Goal: Task Accomplishment & Management: Complete application form

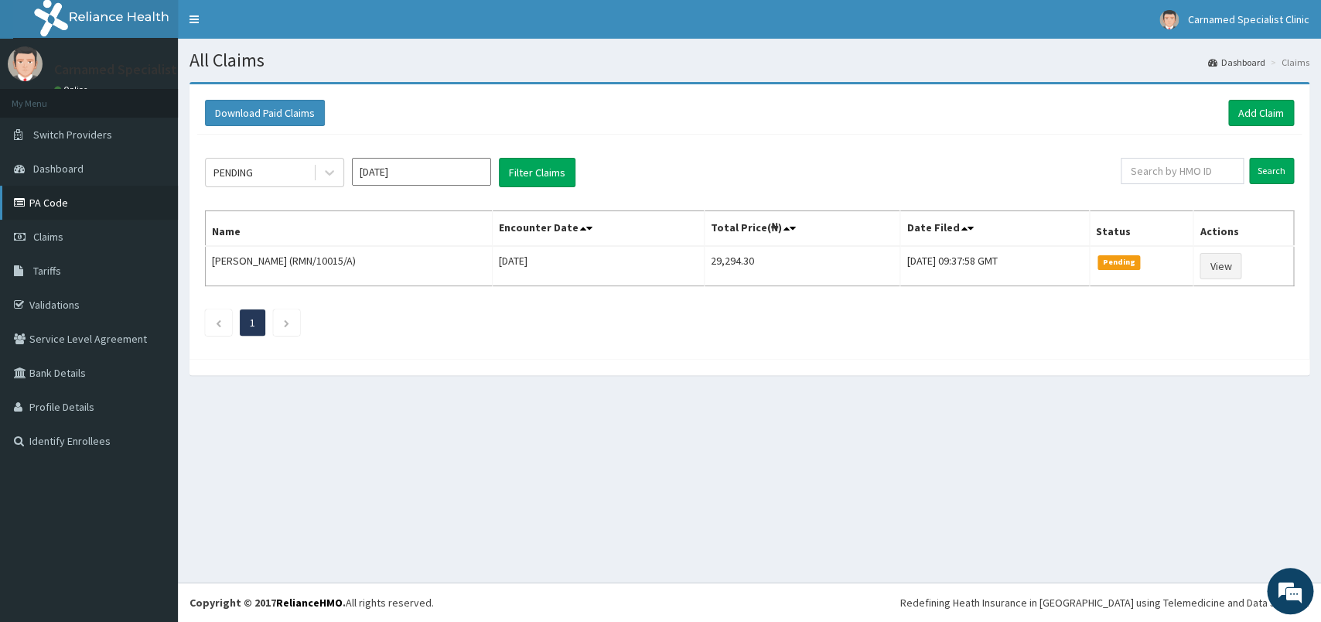
click at [84, 202] on link "PA Code" at bounding box center [89, 203] width 178 height 34
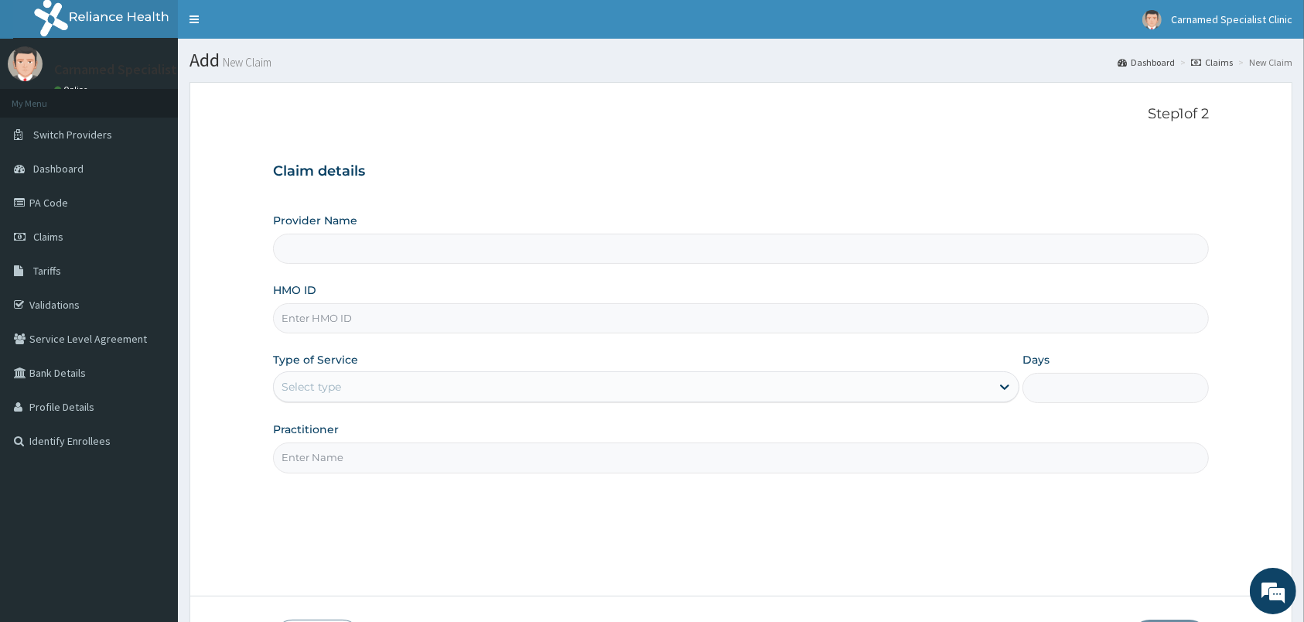
click at [524, 317] on input "HMO ID" at bounding box center [741, 318] width 936 height 30
type input "Carnamed Specialist clinic"
type input "CDG/10063/A"
click at [395, 379] on div "Select type" at bounding box center [632, 386] width 717 height 25
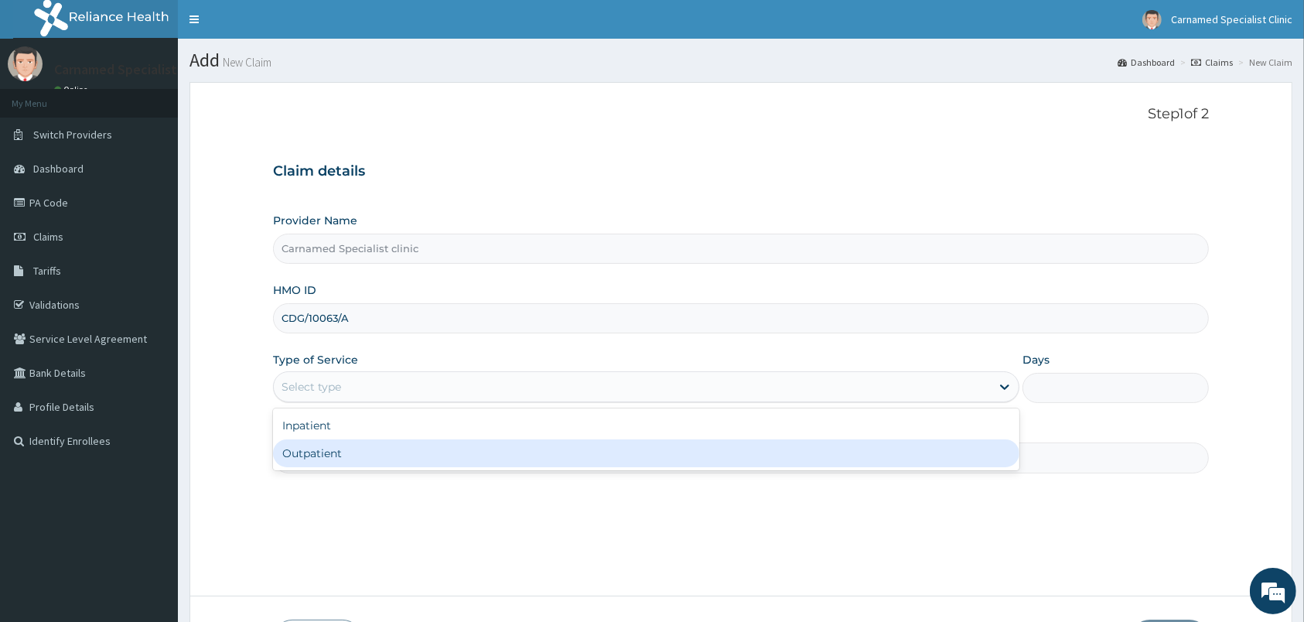
click at [397, 451] on div "Outpatient" at bounding box center [646, 453] width 746 height 28
type input "1"
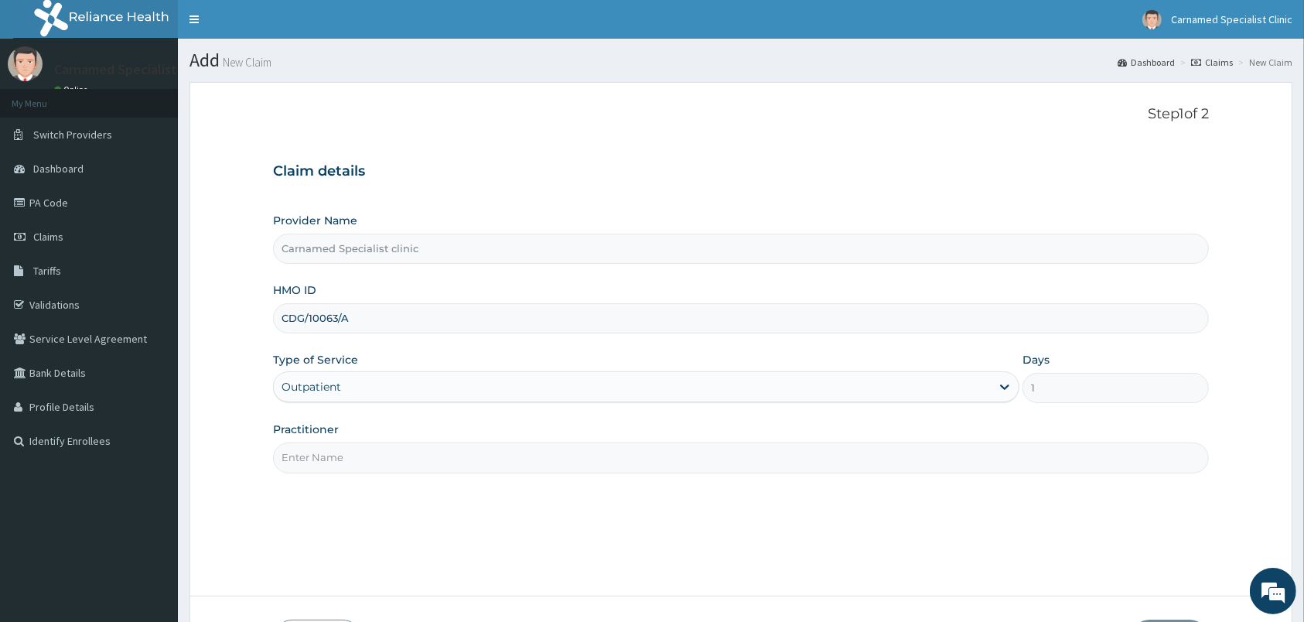
click at [398, 453] on input "Practitioner" at bounding box center [741, 457] width 936 height 30
type input "d"
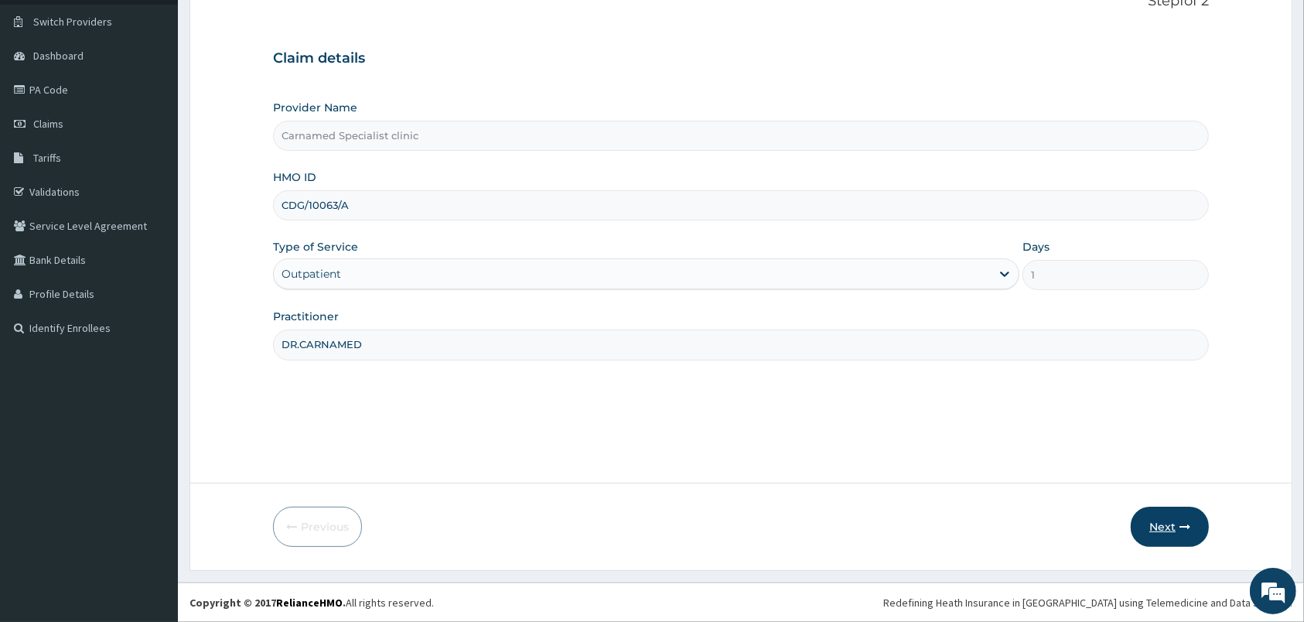
type input "DR.CARNAMED"
click at [1180, 517] on button "Next" at bounding box center [1170, 527] width 78 height 40
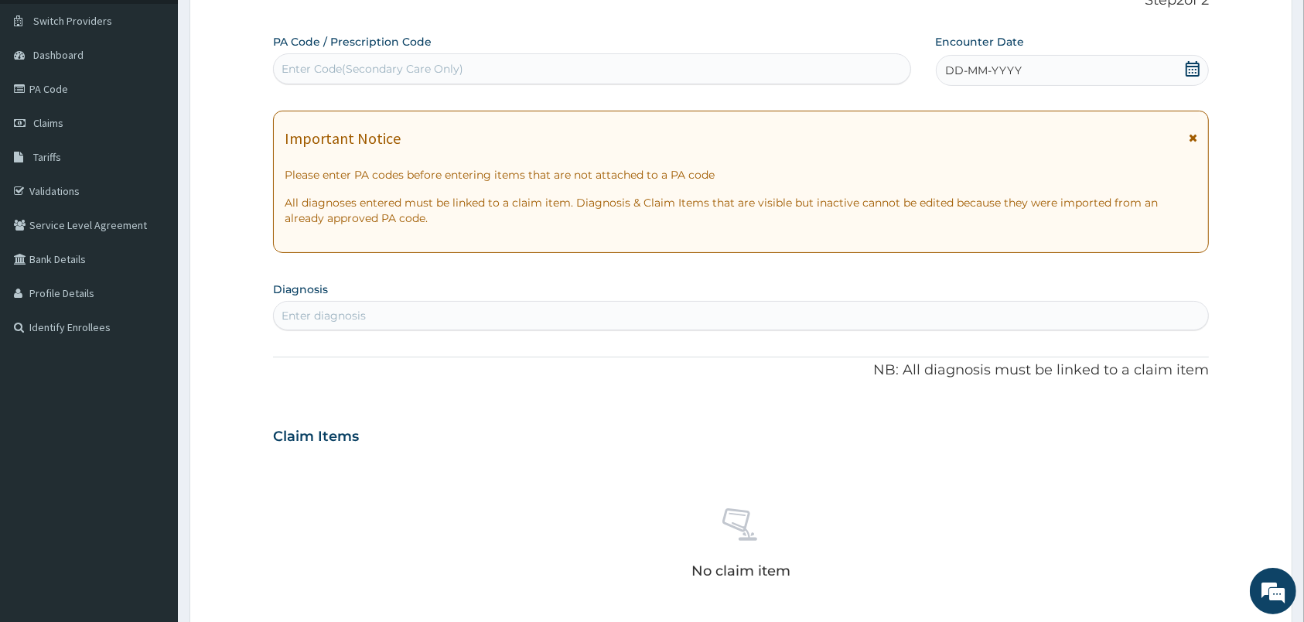
click at [557, 68] on div "Enter Code(Secondary Care Only)" at bounding box center [592, 68] width 637 height 25
paste input "PA/CC3675"
type input "PA/CC3675"
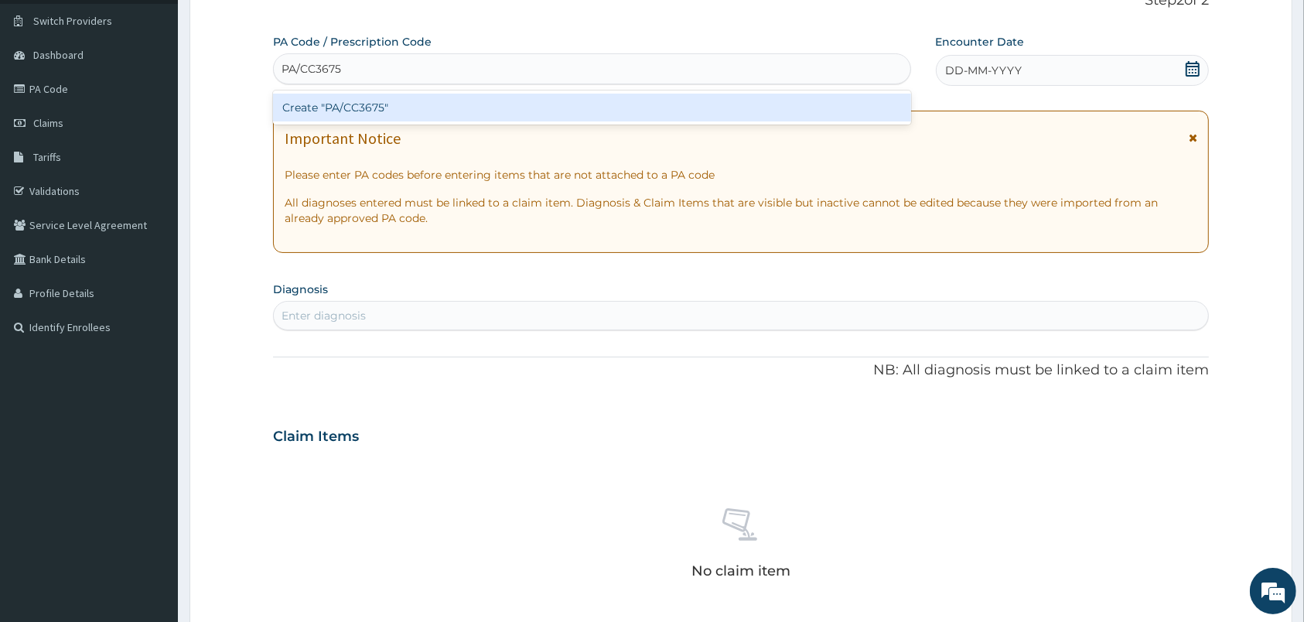
click at [357, 103] on div "Create "PA/CC3675"" at bounding box center [592, 108] width 638 height 28
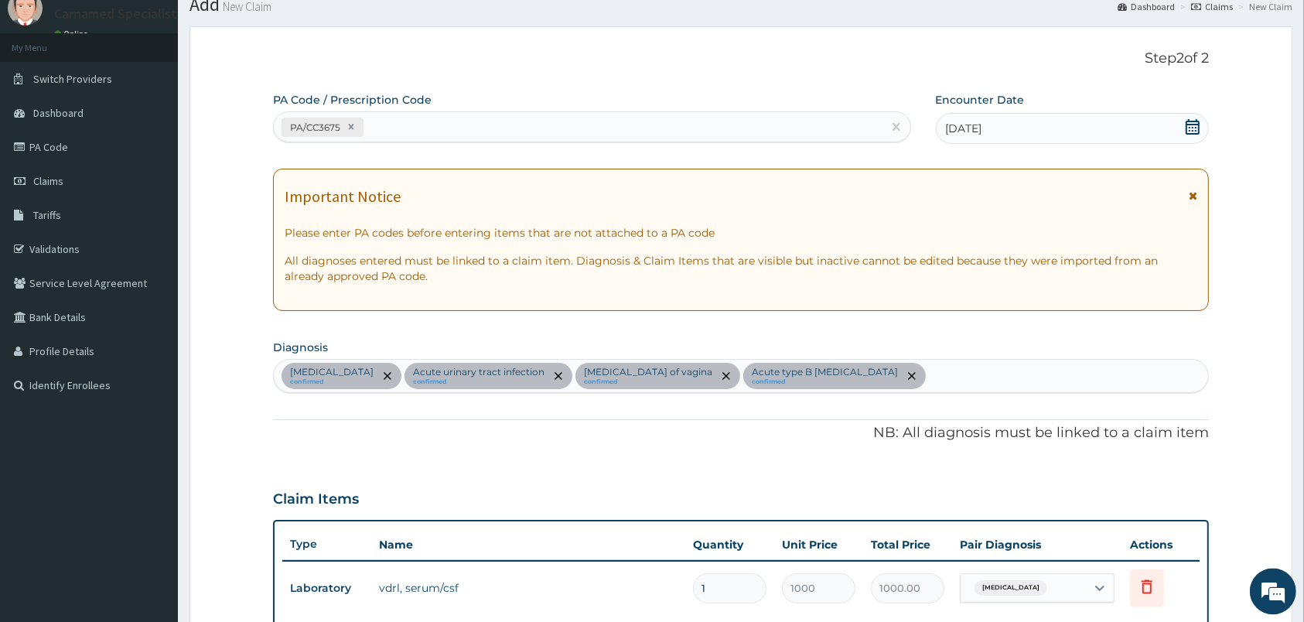
scroll to position [0, 0]
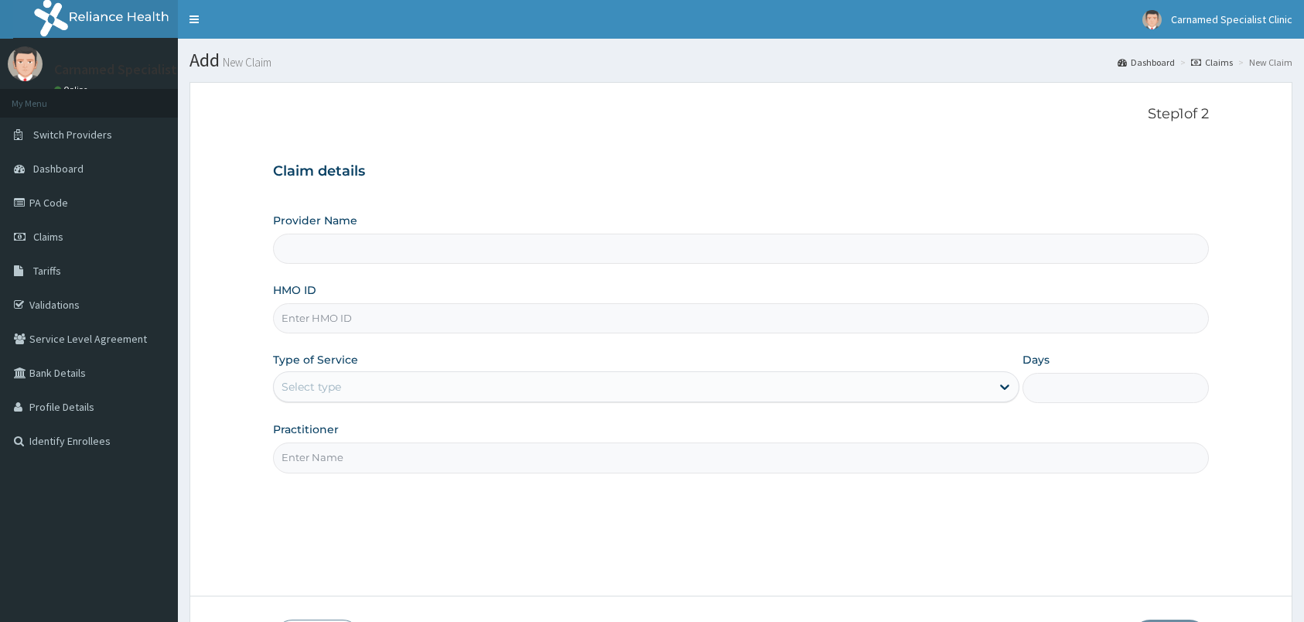
click at [460, 325] on input "HMO ID" at bounding box center [741, 318] width 936 height 30
type input "CDG"
type input "Carnamed Specialist clinic"
type input "CDG/10063/A"
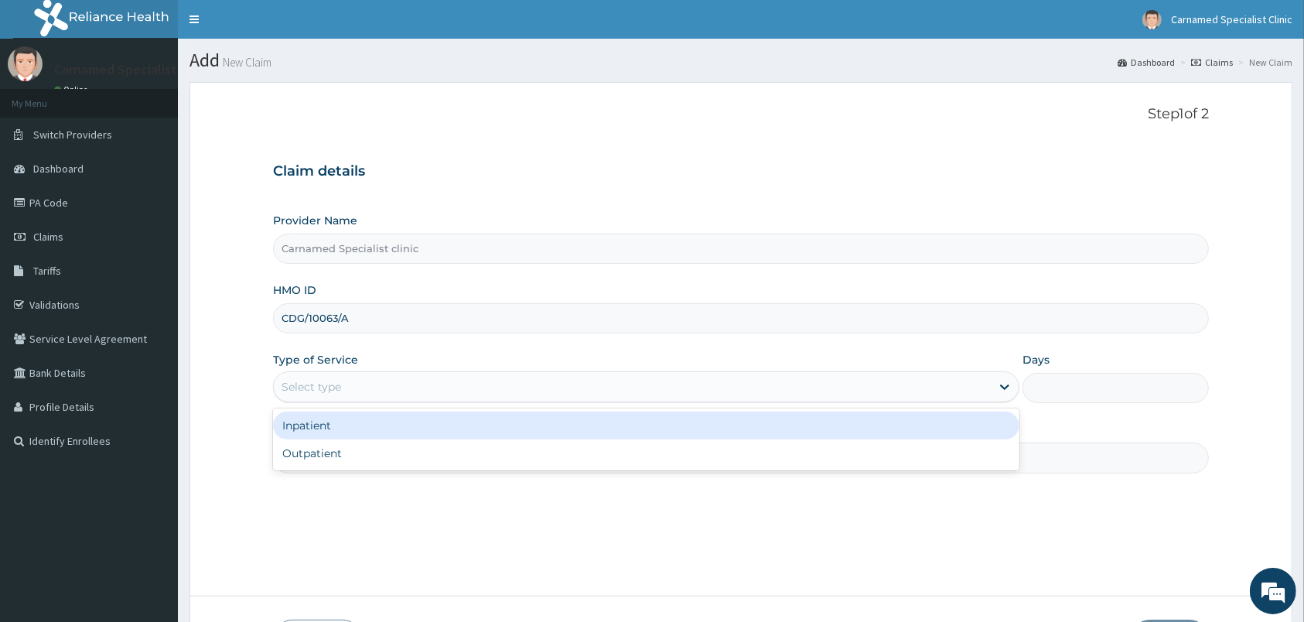
click at [344, 380] on div "Select type" at bounding box center [632, 386] width 717 height 25
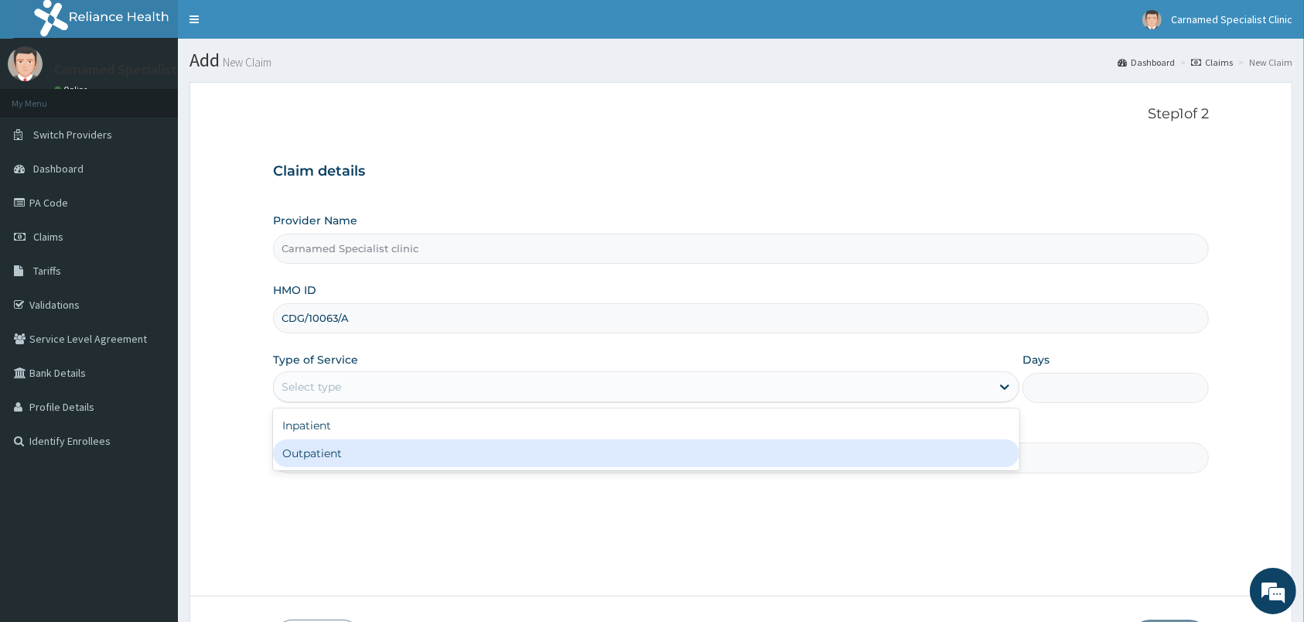
click at [324, 459] on div "Outpatient" at bounding box center [646, 453] width 746 height 28
type input "1"
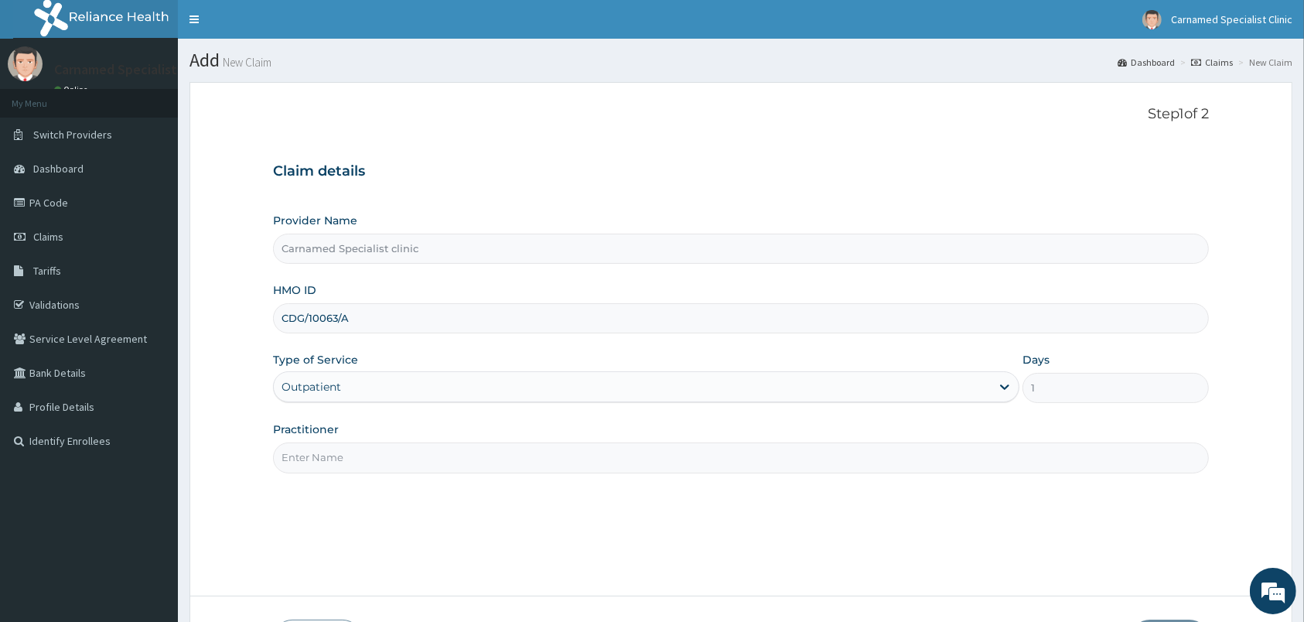
click at [327, 460] on input "Practitioner" at bounding box center [741, 457] width 936 height 30
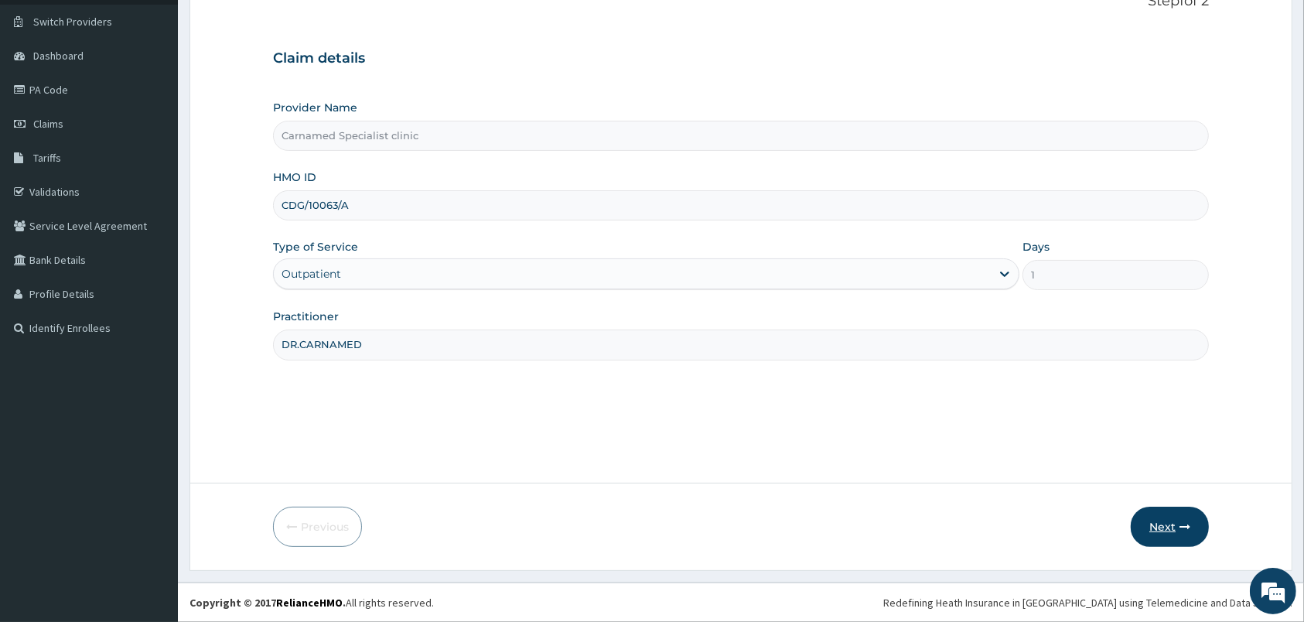
type input "DR.CARNAMED"
click at [1152, 517] on button "Next" at bounding box center [1170, 527] width 78 height 40
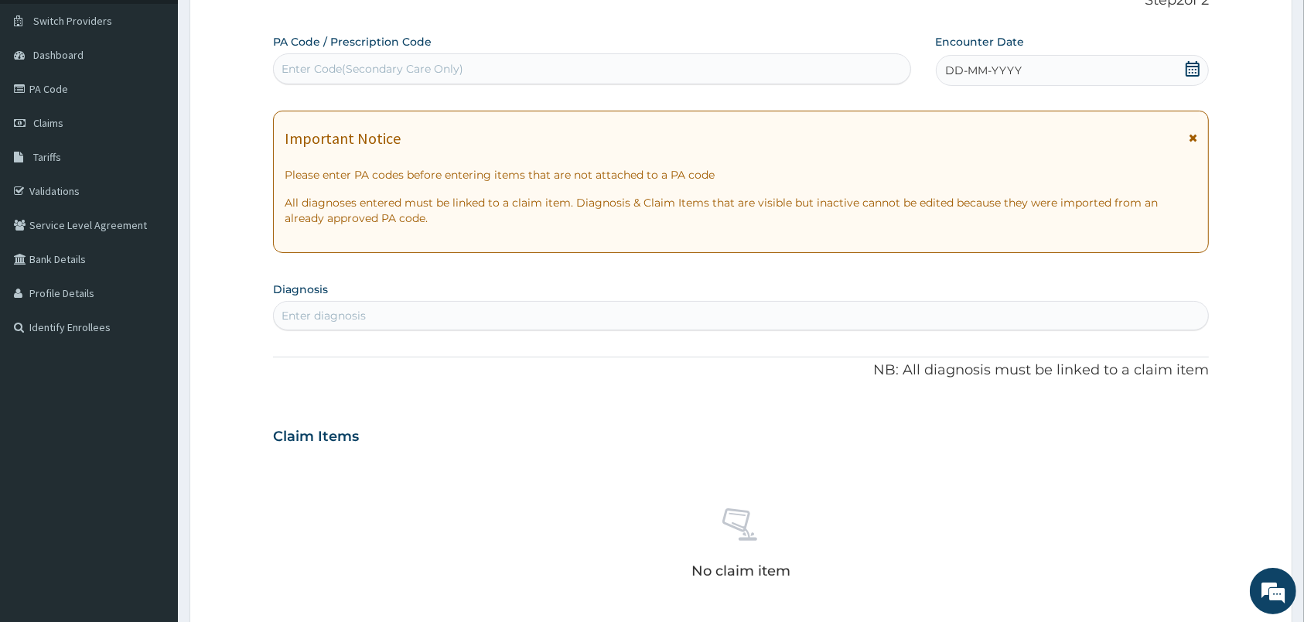
click at [626, 70] on div "Enter Code(Secondary Care Only)" at bounding box center [592, 68] width 637 height 25
paste input "PA/CC3675"
type input "PA/CC3675"
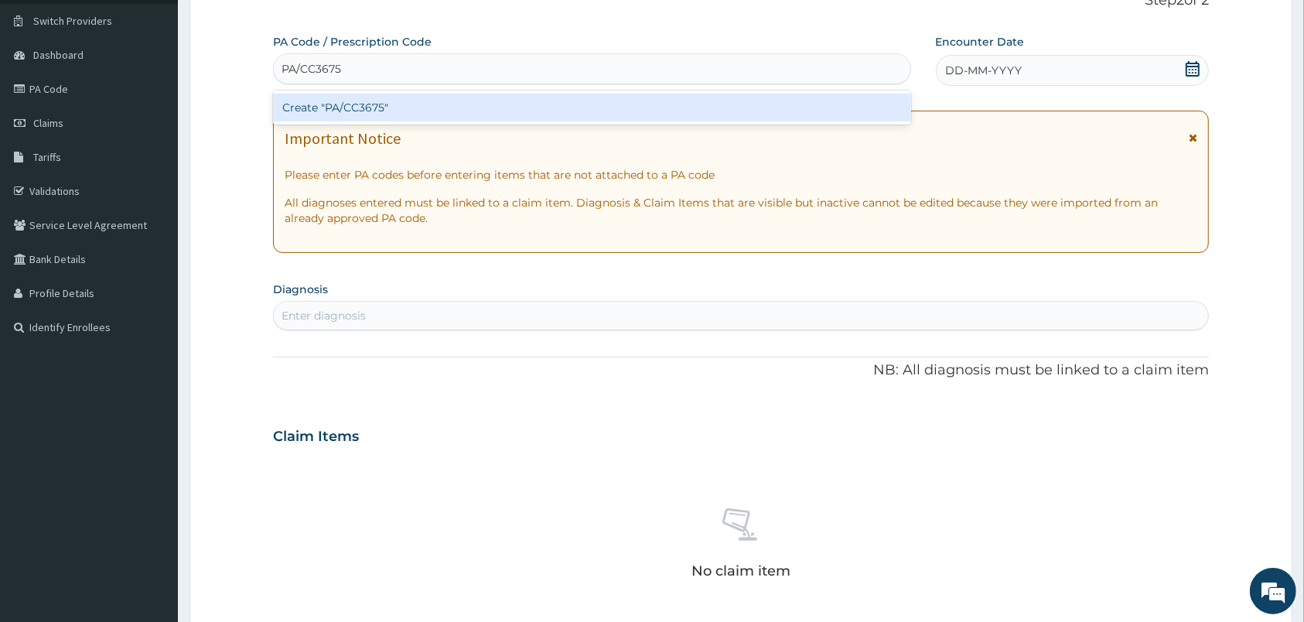
click at [371, 99] on div "Create "PA/CC3675"" at bounding box center [592, 108] width 638 height 28
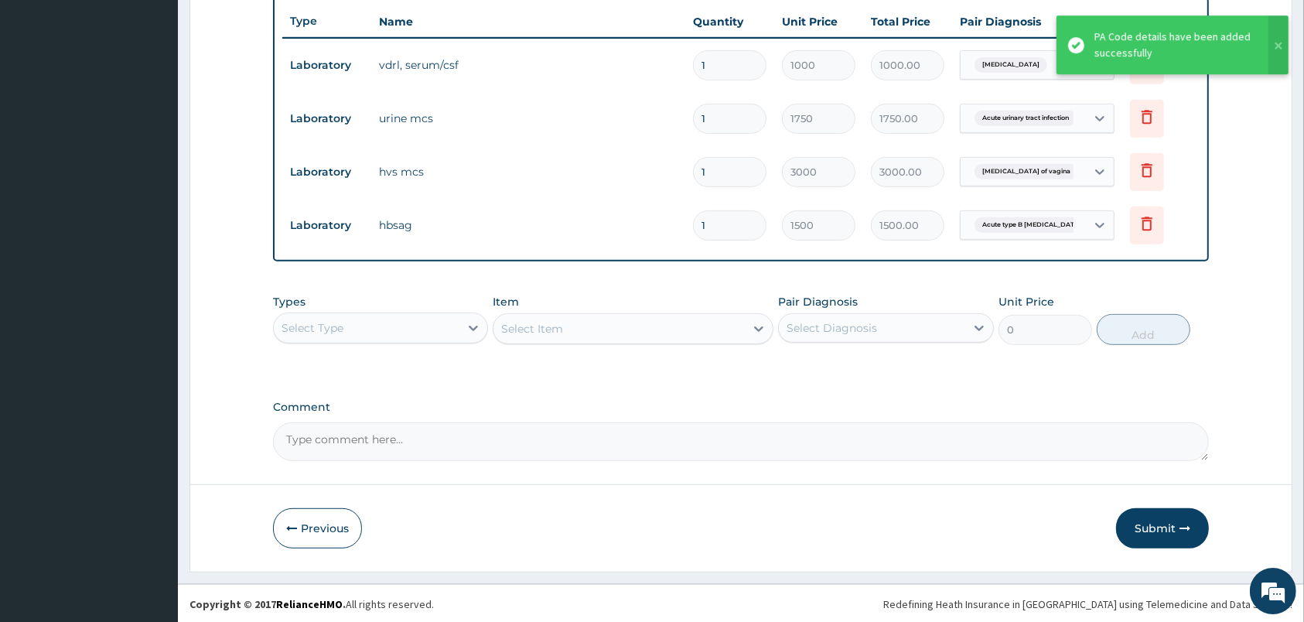
scroll to position [580, 0]
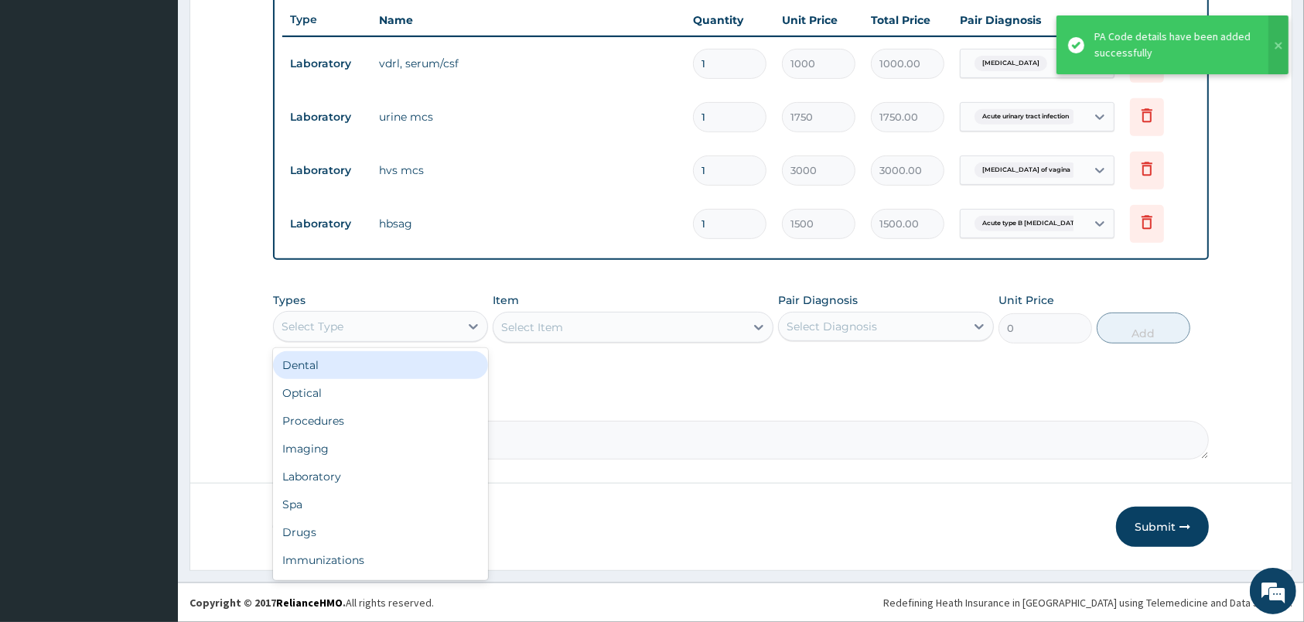
click at [443, 324] on div "Select Type" at bounding box center [367, 326] width 186 height 25
click at [371, 432] on div "Procedures" at bounding box center [380, 421] width 215 height 28
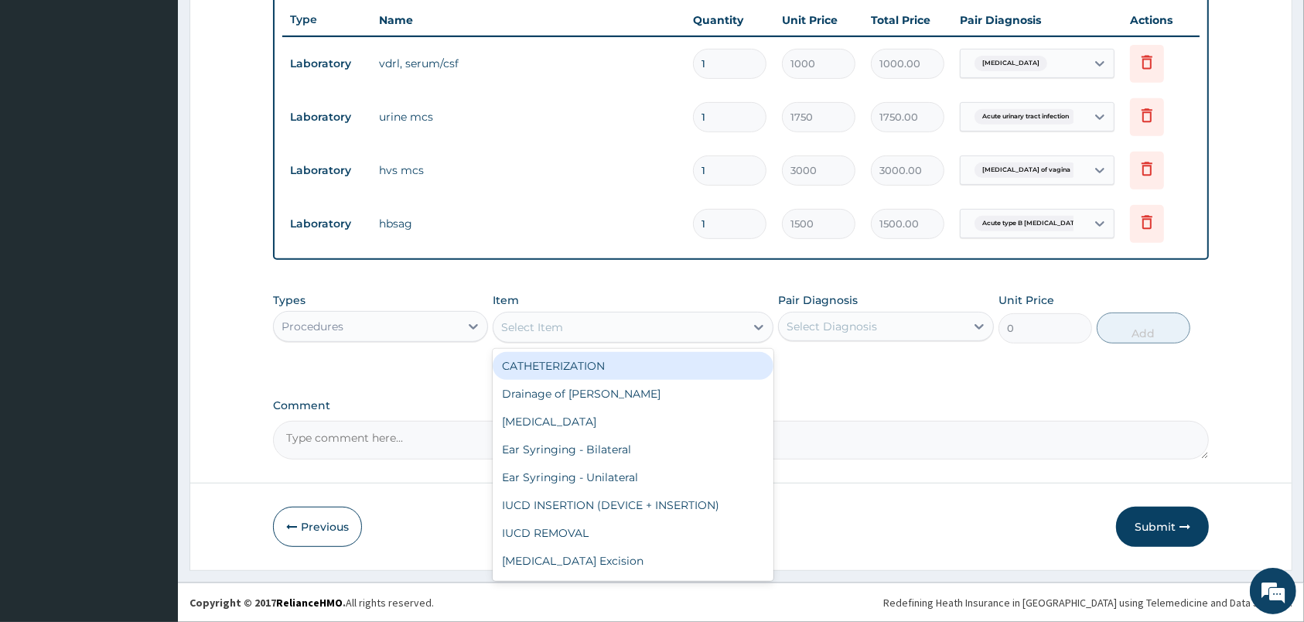
click at [703, 324] on div "Select Item" at bounding box center [619, 327] width 251 height 25
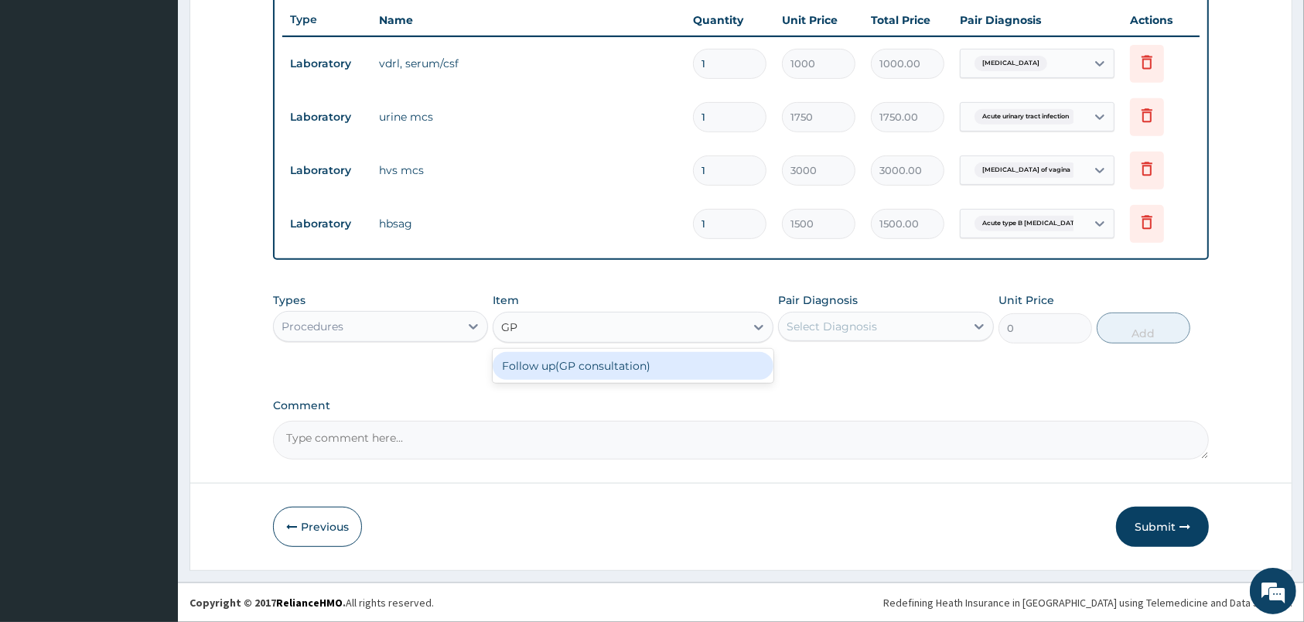
type input "G"
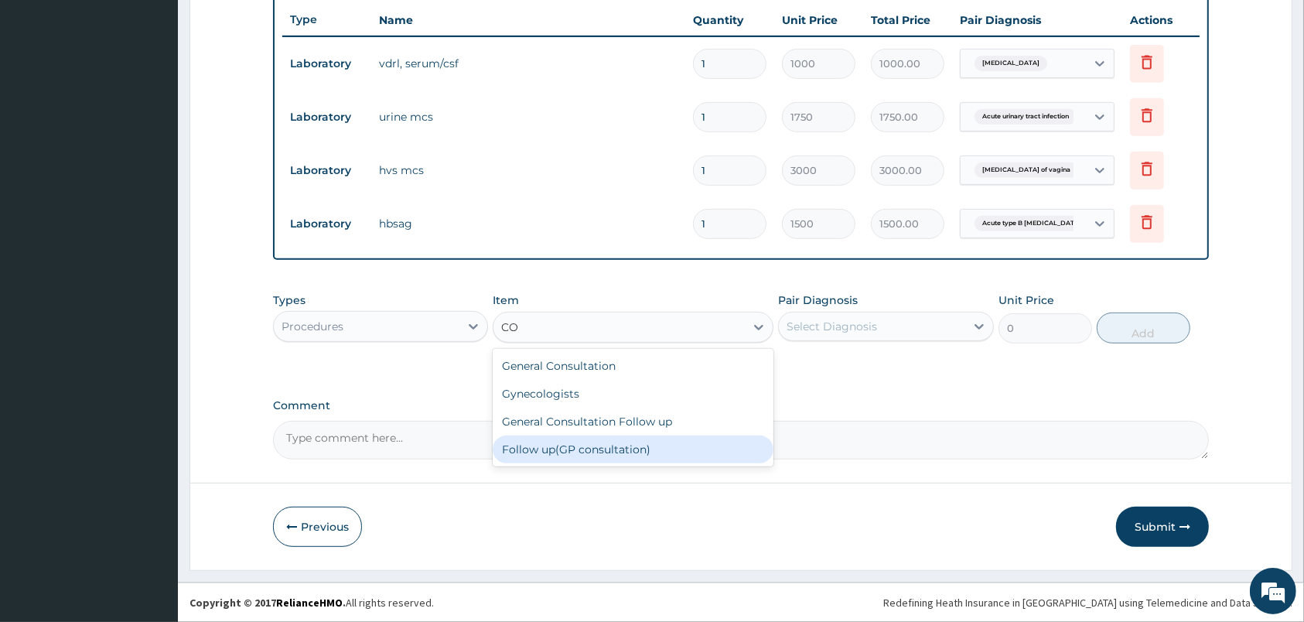
type input "CON"
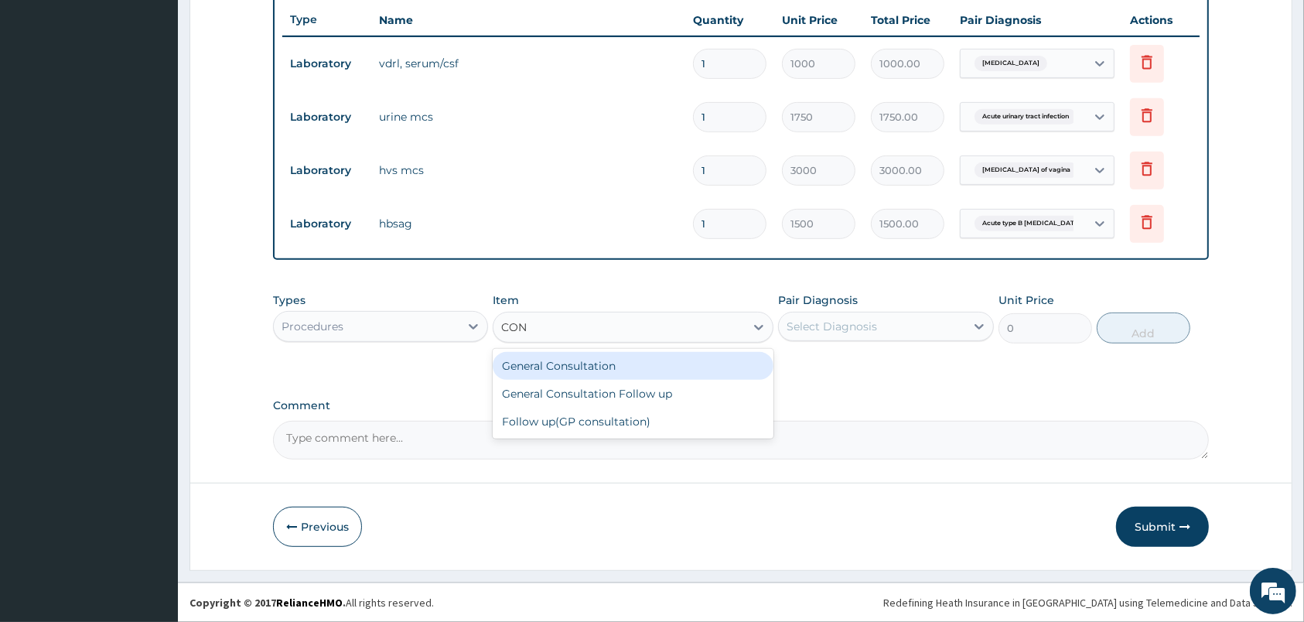
click at [623, 363] on div "General Consultation" at bounding box center [633, 366] width 281 height 28
type input "2000"
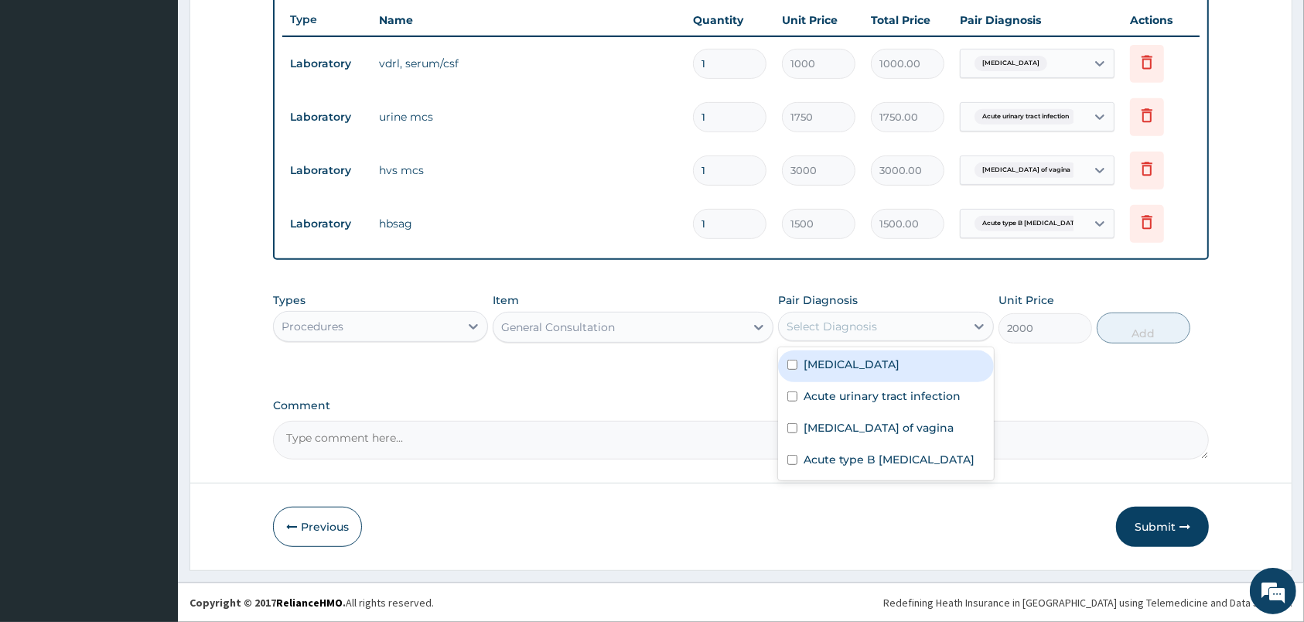
click at [809, 317] on div "Select Diagnosis" at bounding box center [872, 326] width 186 height 25
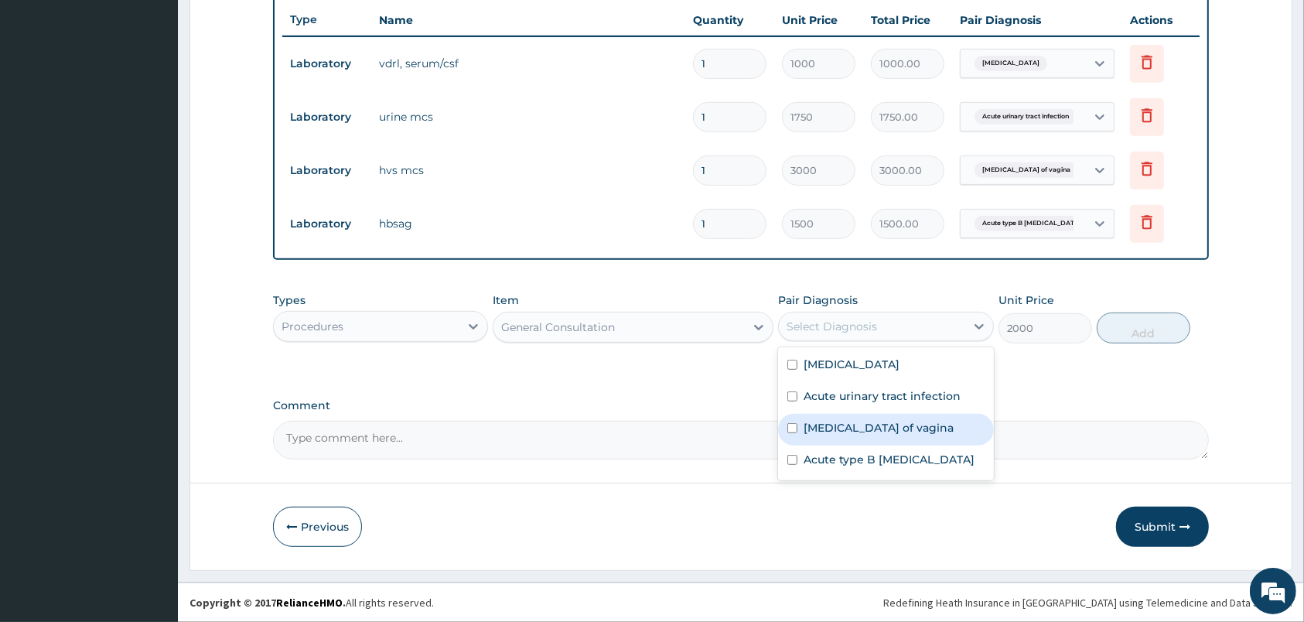
click at [828, 429] on label "Candidiasis of vagina" at bounding box center [879, 427] width 150 height 15
checkbox input "true"
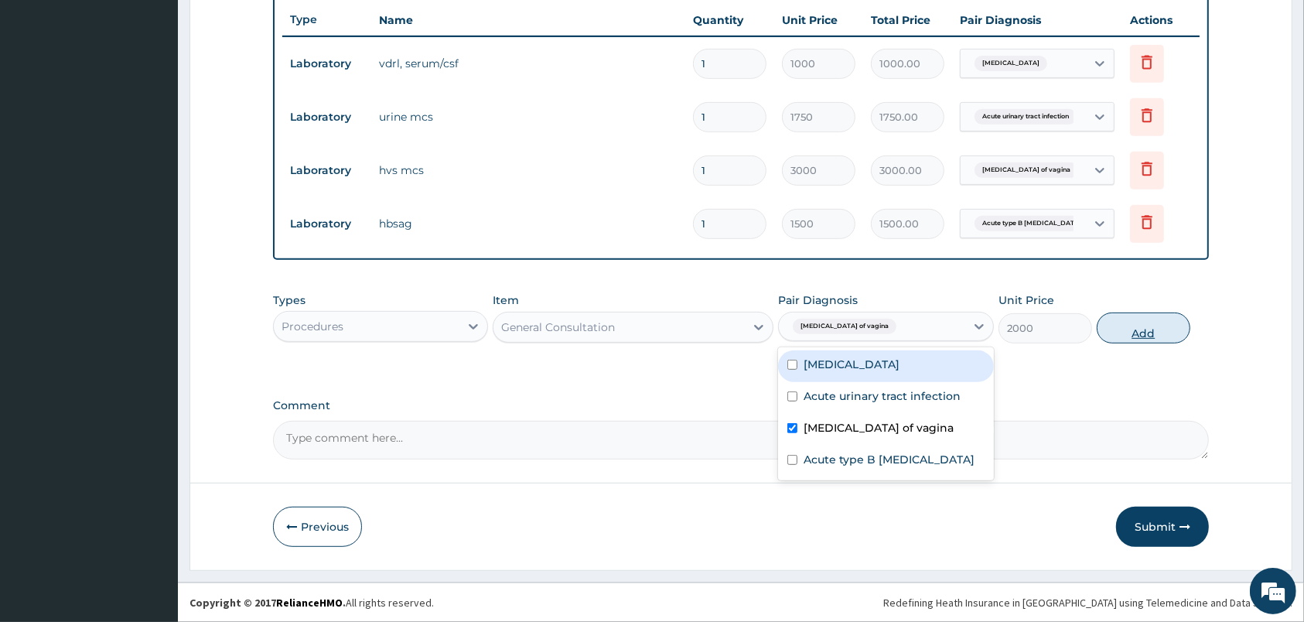
click at [1111, 332] on button "Add" at bounding box center [1144, 328] width 94 height 31
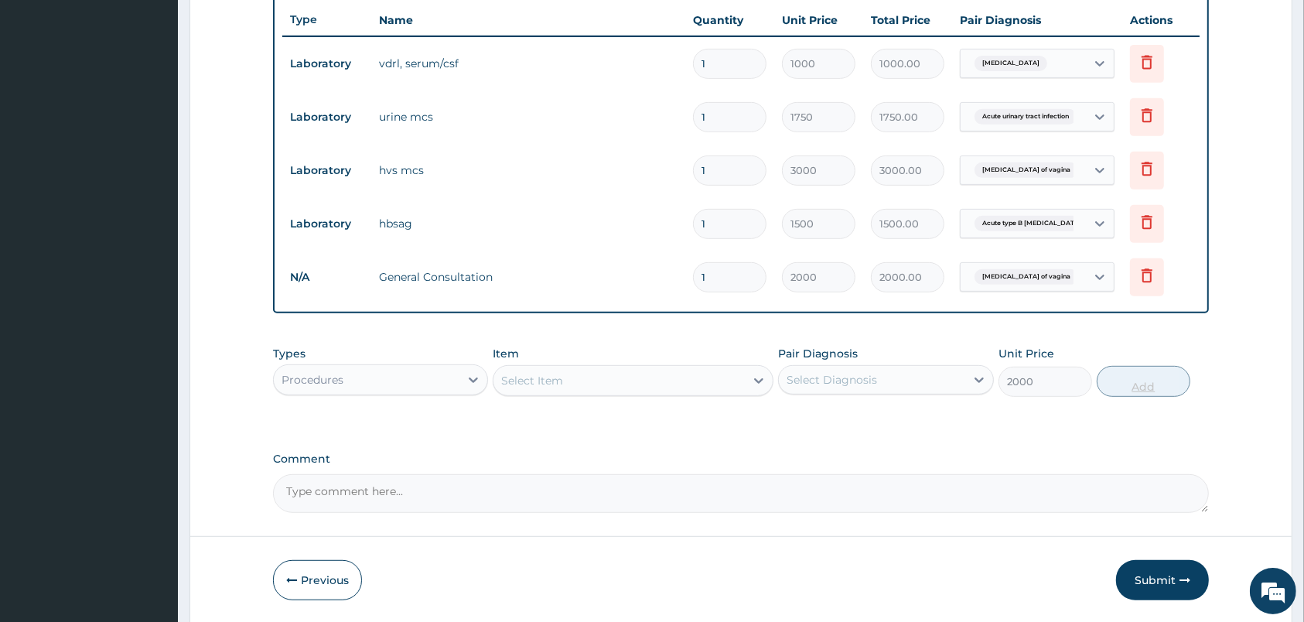
type input "0"
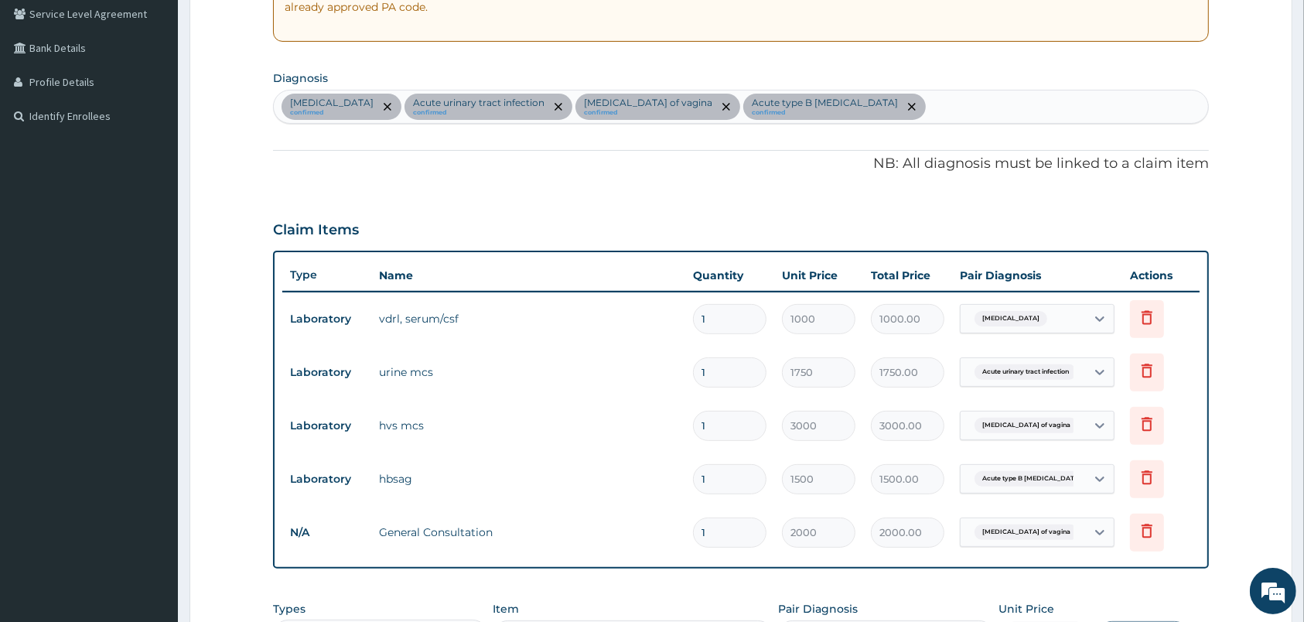
scroll to position [633, 0]
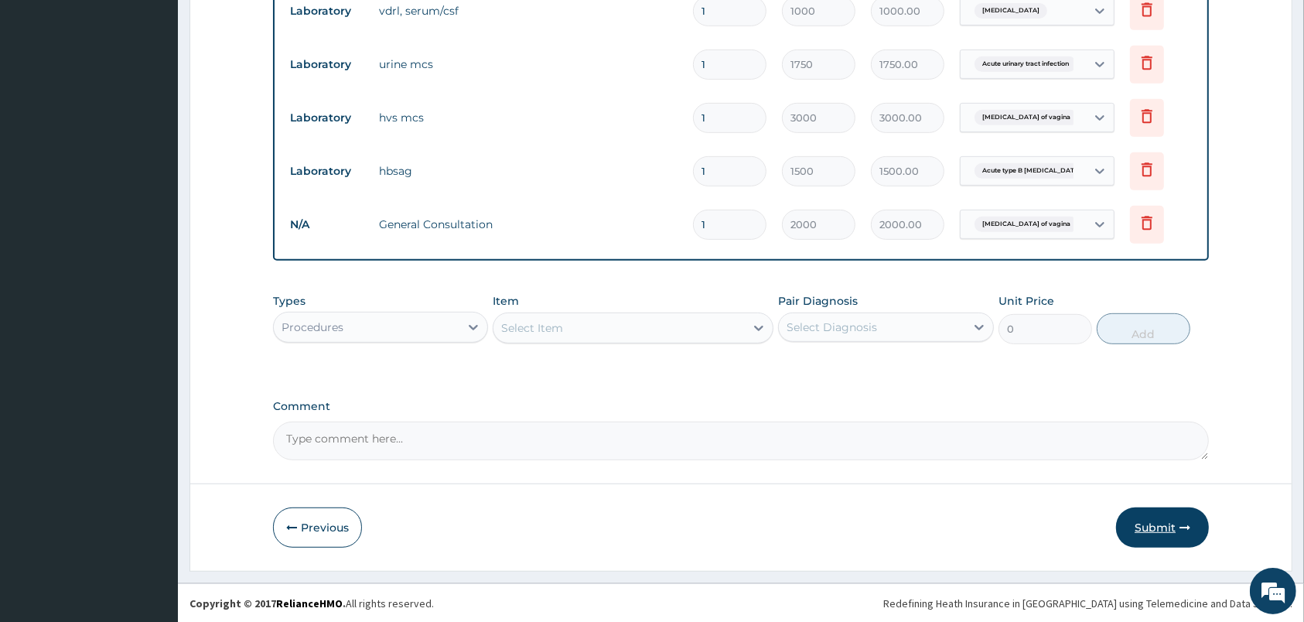
click at [1156, 531] on button "Submit" at bounding box center [1162, 527] width 93 height 40
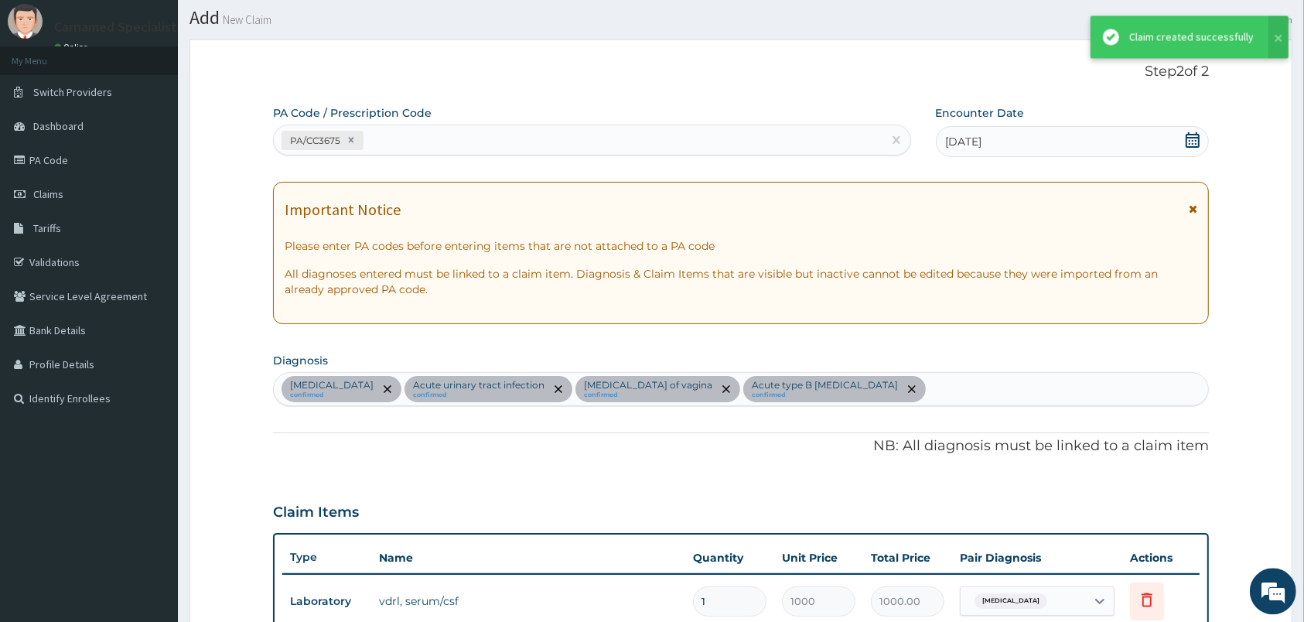
scroll to position [284, 0]
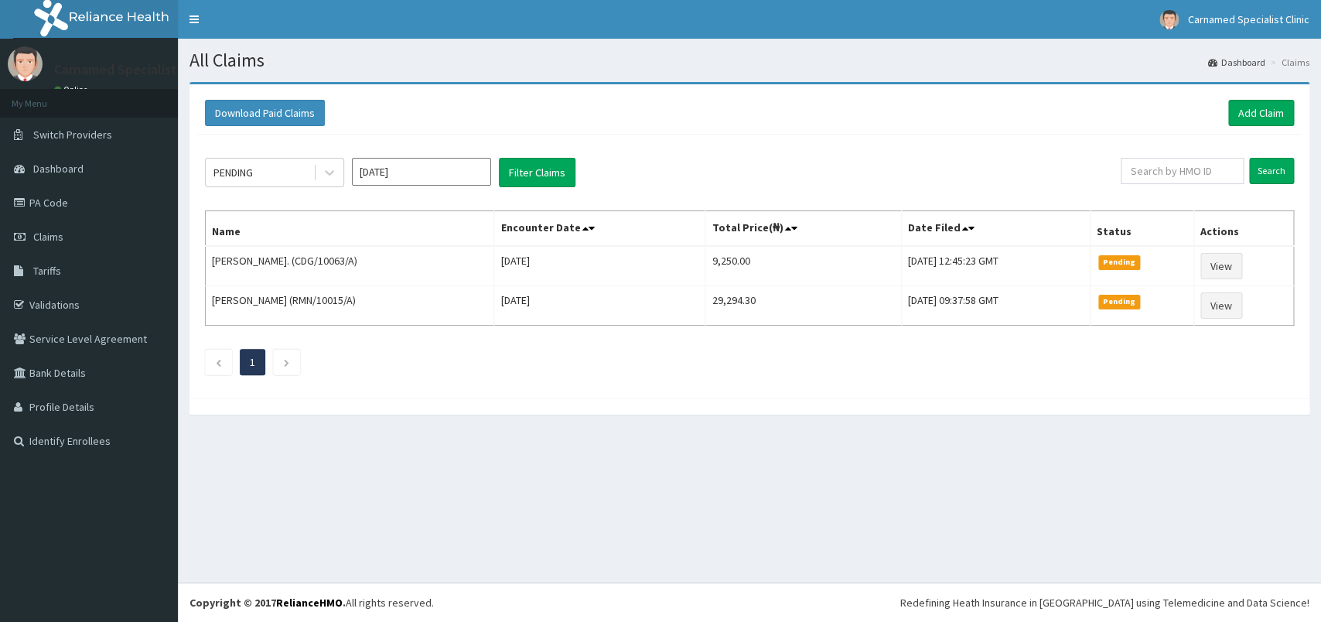
click at [78, 204] on link "PA Code" at bounding box center [89, 203] width 178 height 34
click at [1257, 105] on link "Add Claim" at bounding box center [1261, 113] width 66 height 26
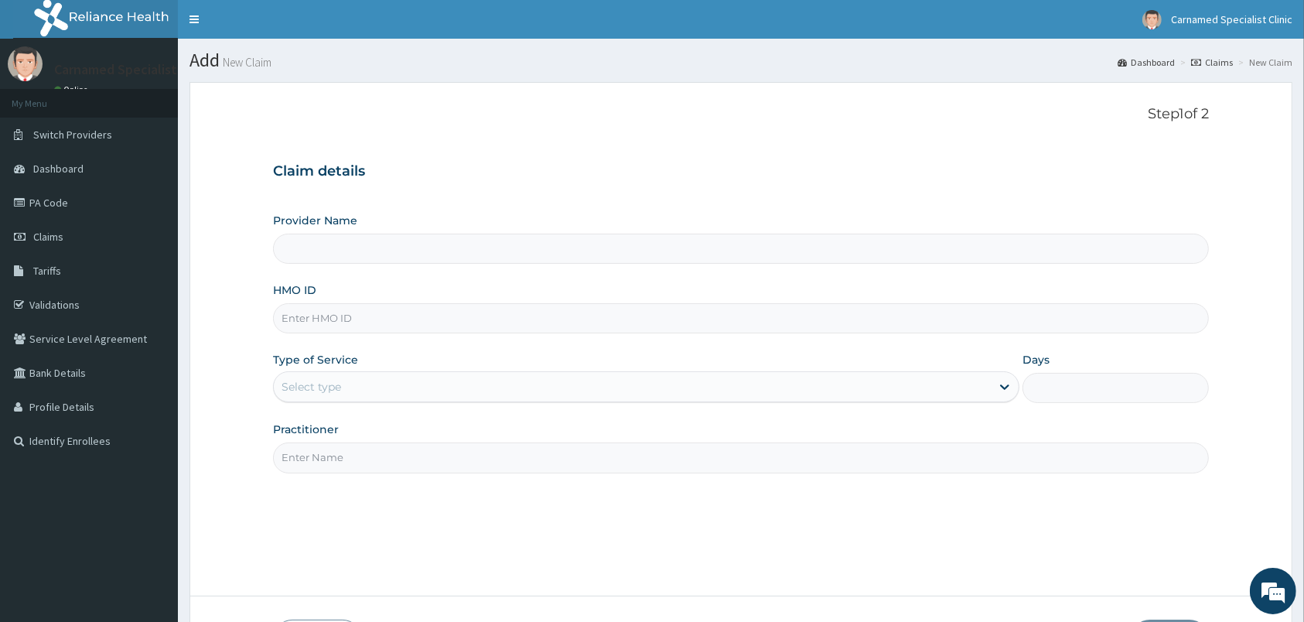
click at [634, 332] on input "HMO ID" at bounding box center [741, 318] width 936 height 30
type input "S"
type input "Carnamed Specialist clinic"
type input "SPZ/10003/A"
click at [368, 387] on div "Select type" at bounding box center [632, 386] width 717 height 25
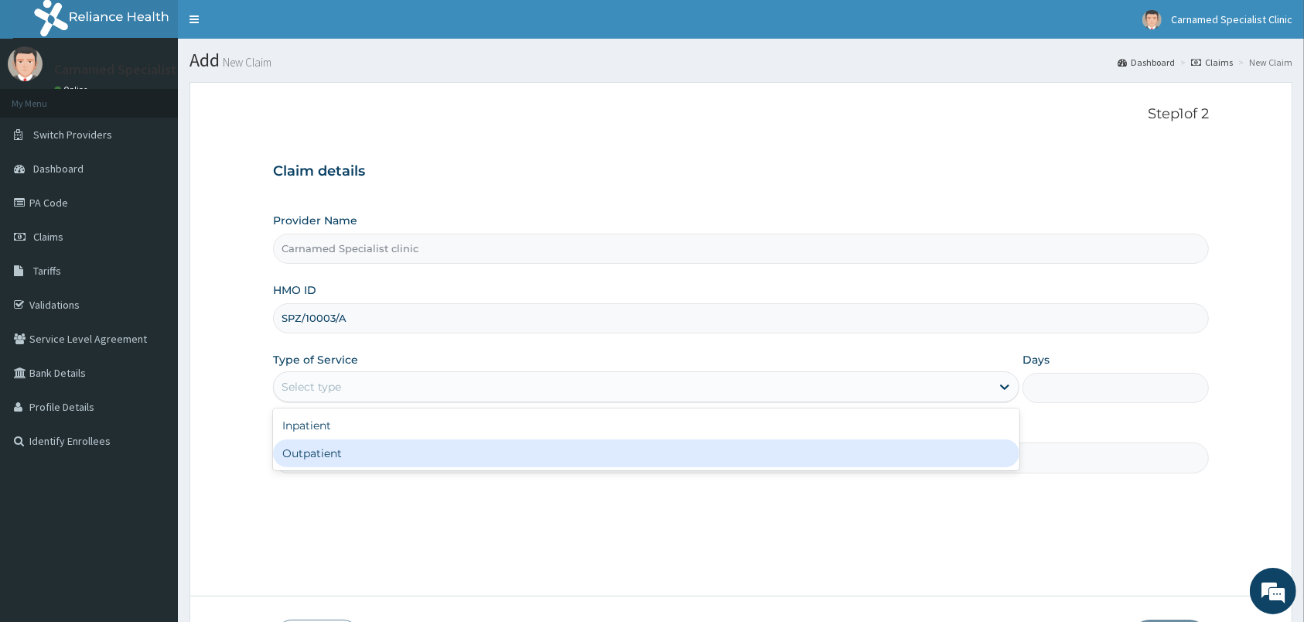
click at [336, 467] on div "Outpatient" at bounding box center [646, 453] width 746 height 28
type input "1"
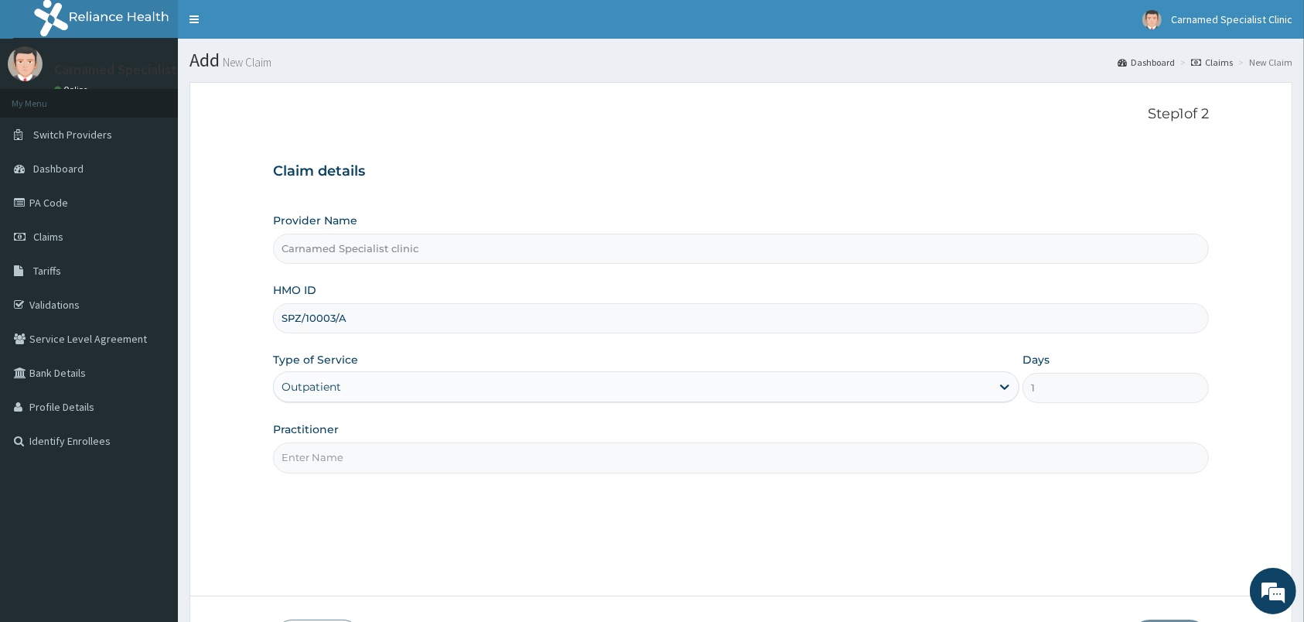
click at [358, 461] on input "Practitioner" at bounding box center [741, 457] width 936 height 30
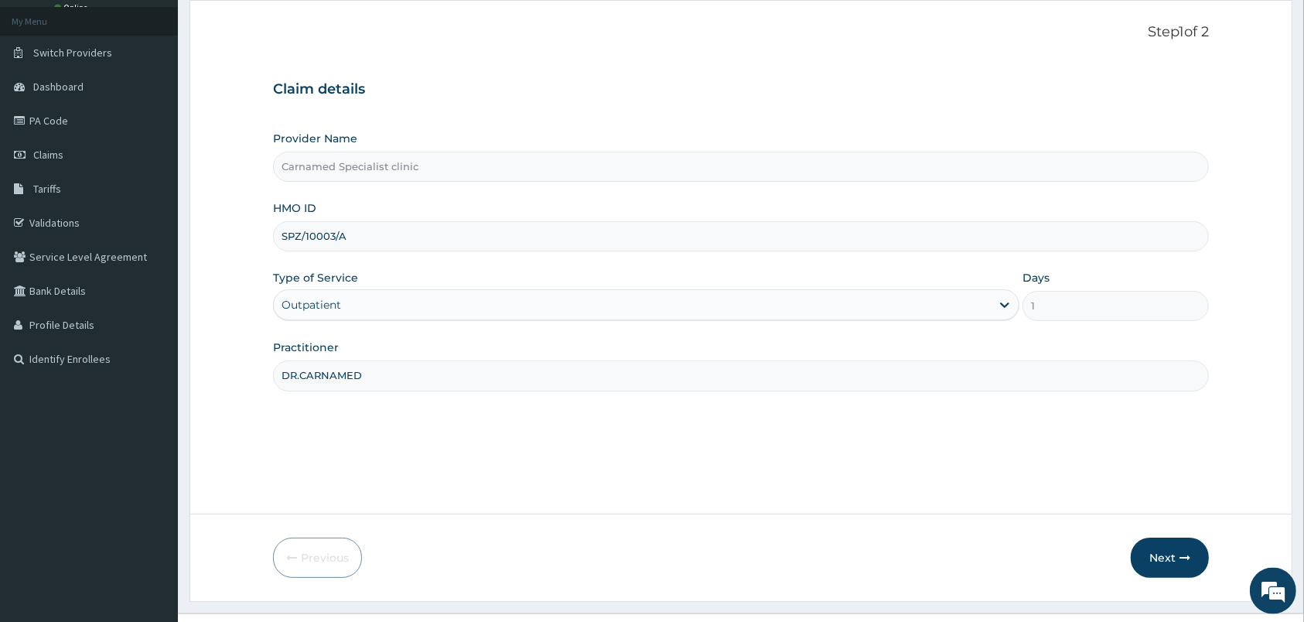
scroll to position [114, 0]
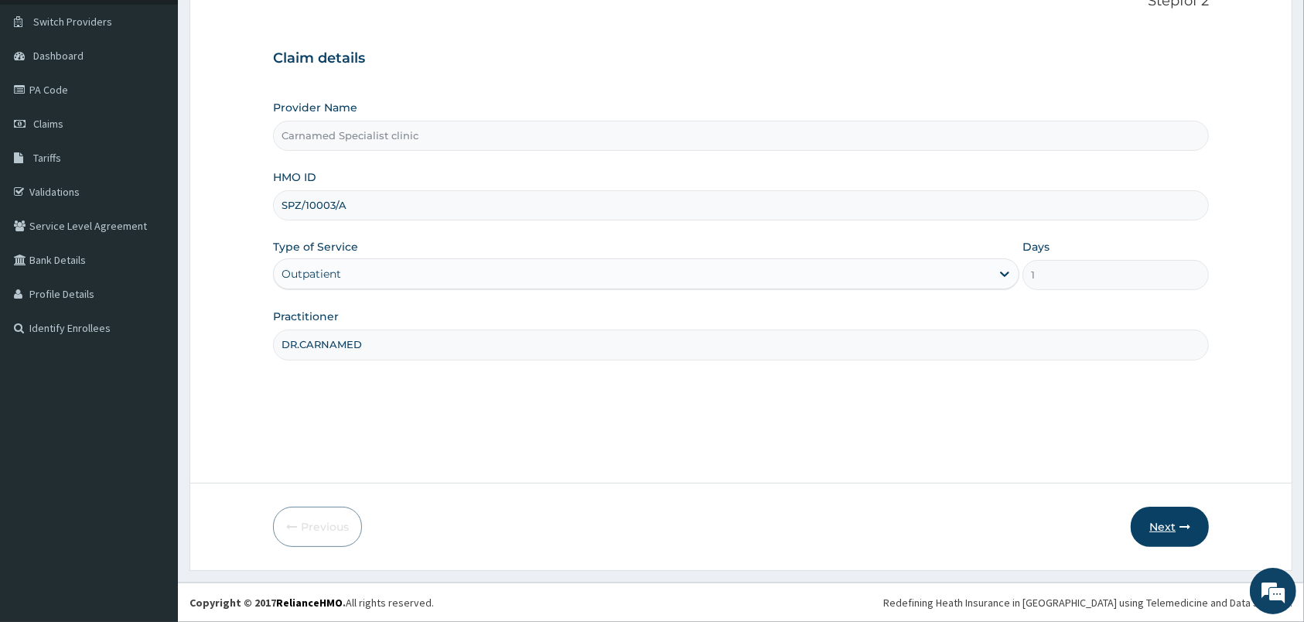
type input "DR.CARNAMED"
click at [1144, 524] on button "Next" at bounding box center [1170, 527] width 78 height 40
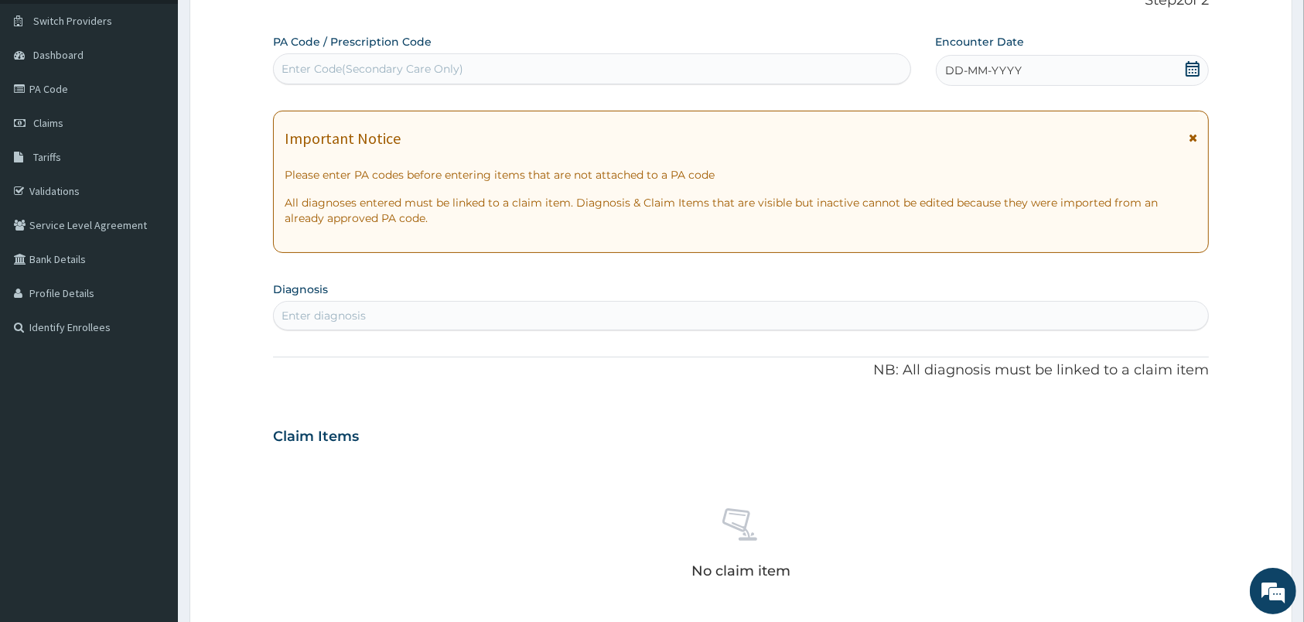
click at [487, 62] on div "Enter Code(Secondary Care Only)" at bounding box center [592, 68] width 637 height 25
paste input "PA/166A55"
type input "PA/166A55"
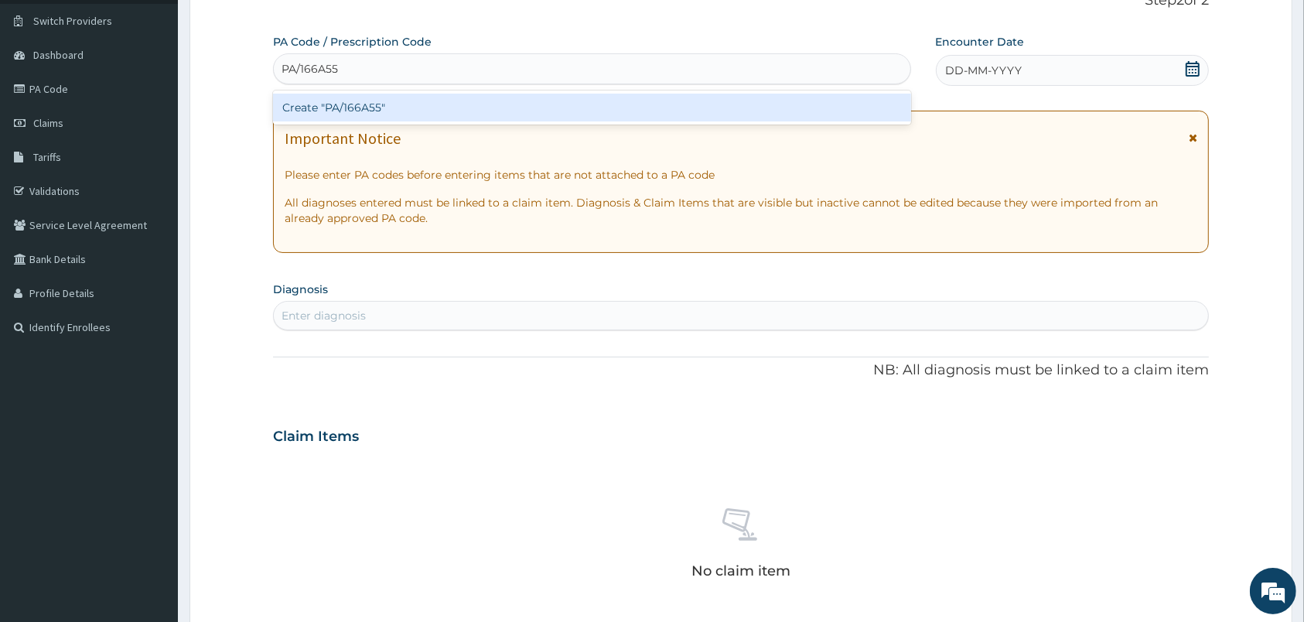
click at [324, 112] on div "Create "PA/166A55"" at bounding box center [592, 108] width 638 height 28
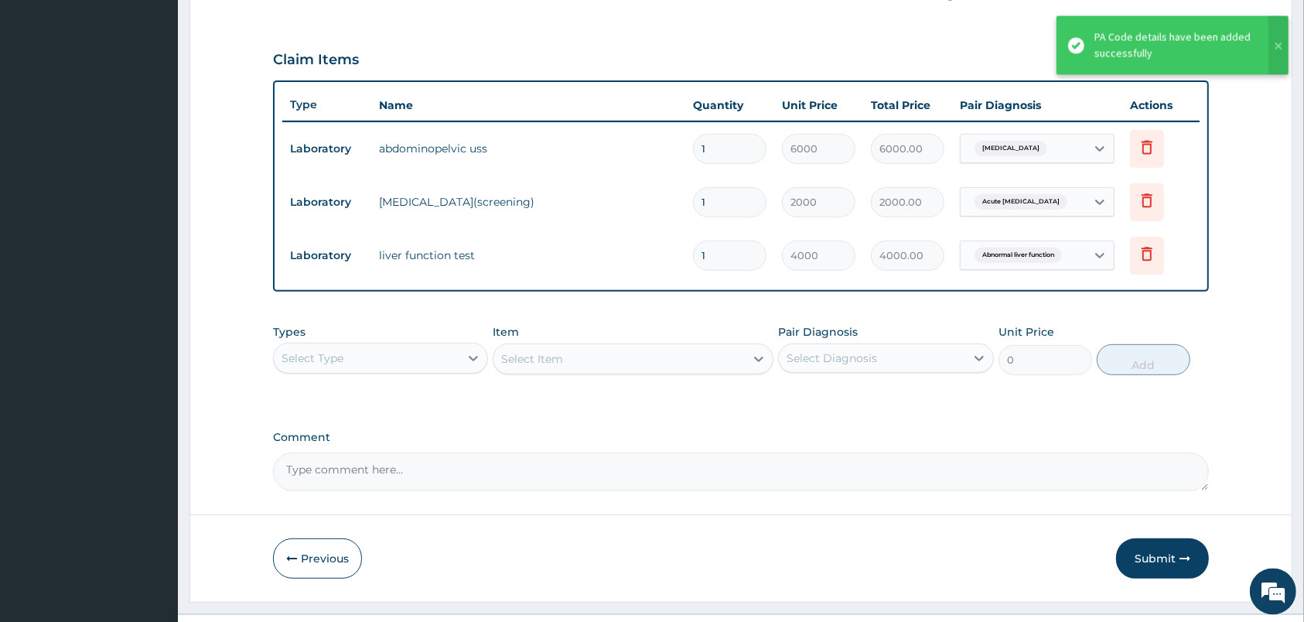
scroll to position [520, 0]
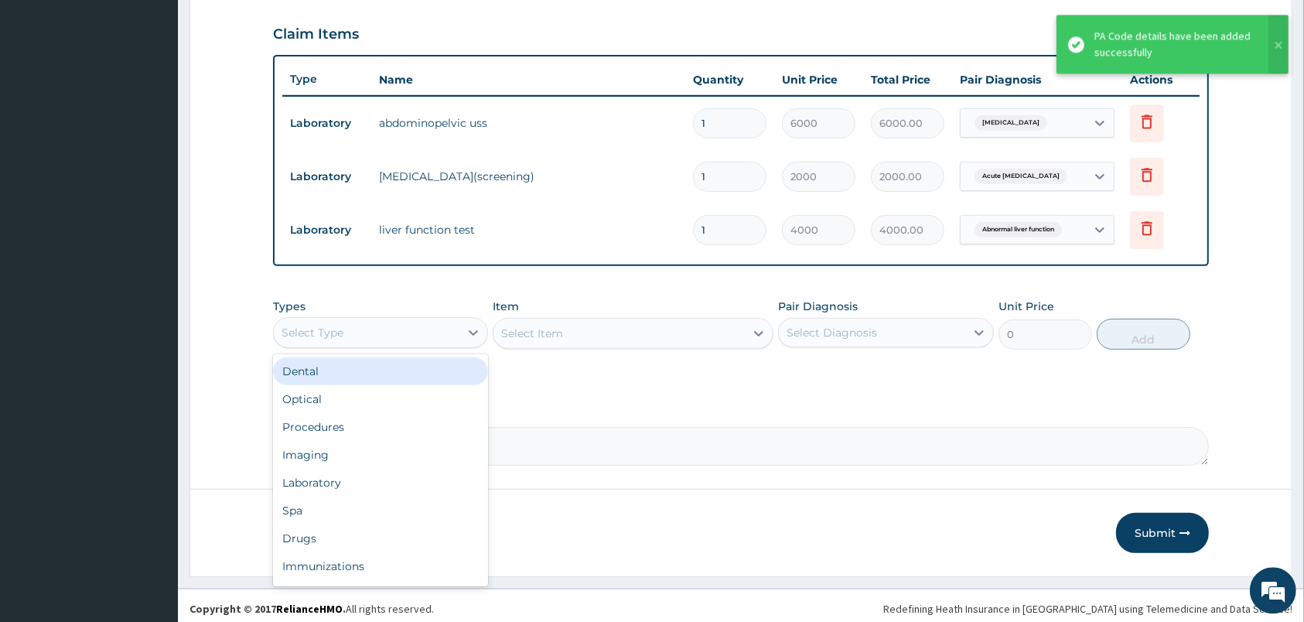
click at [426, 335] on div "Select Type" at bounding box center [367, 333] width 186 height 25
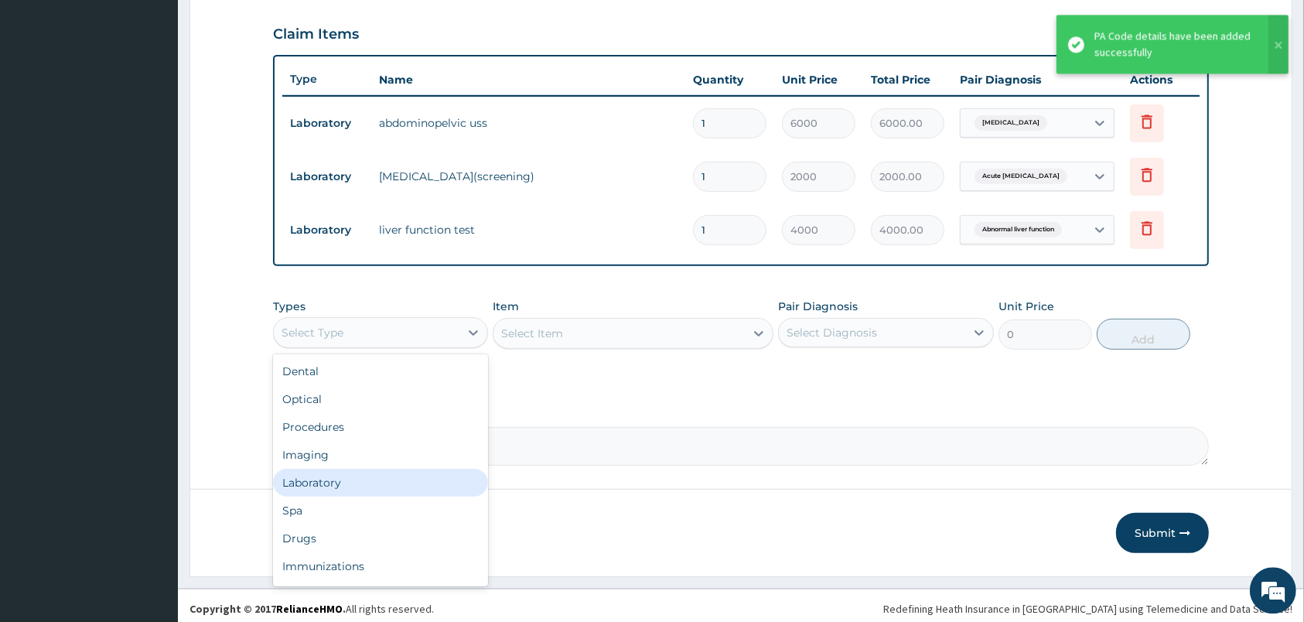
click at [318, 480] on div "Laboratory" at bounding box center [380, 484] width 215 height 28
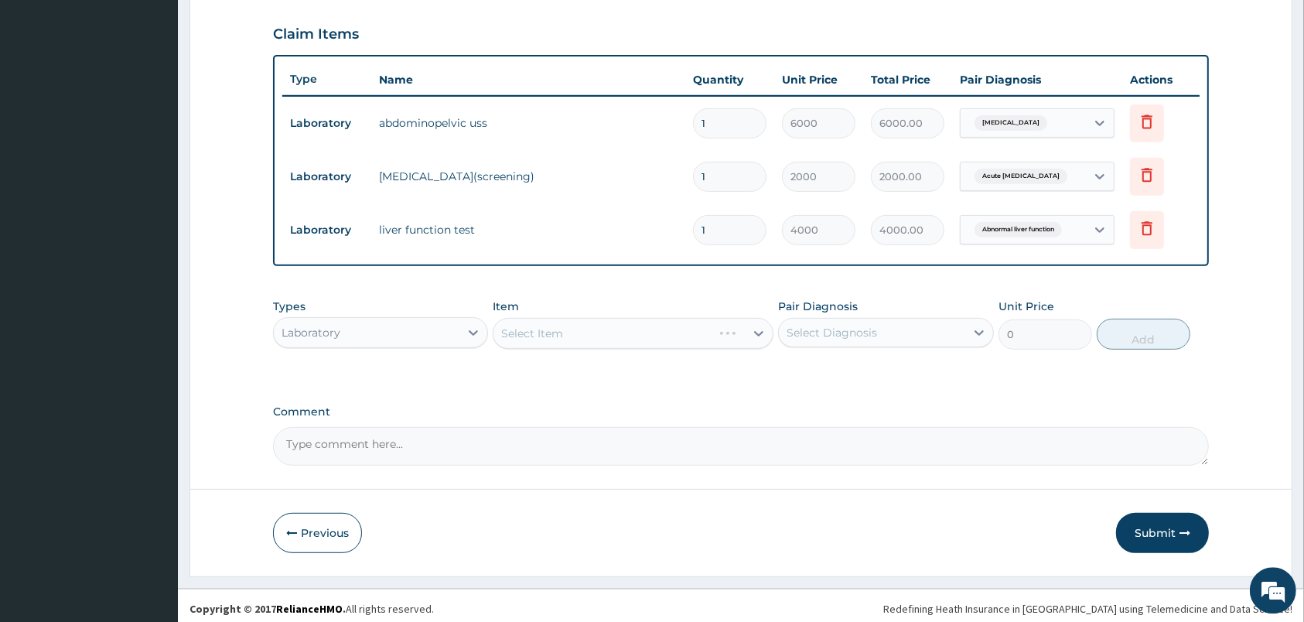
click at [669, 335] on div "Select Item" at bounding box center [633, 334] width 281 height 31
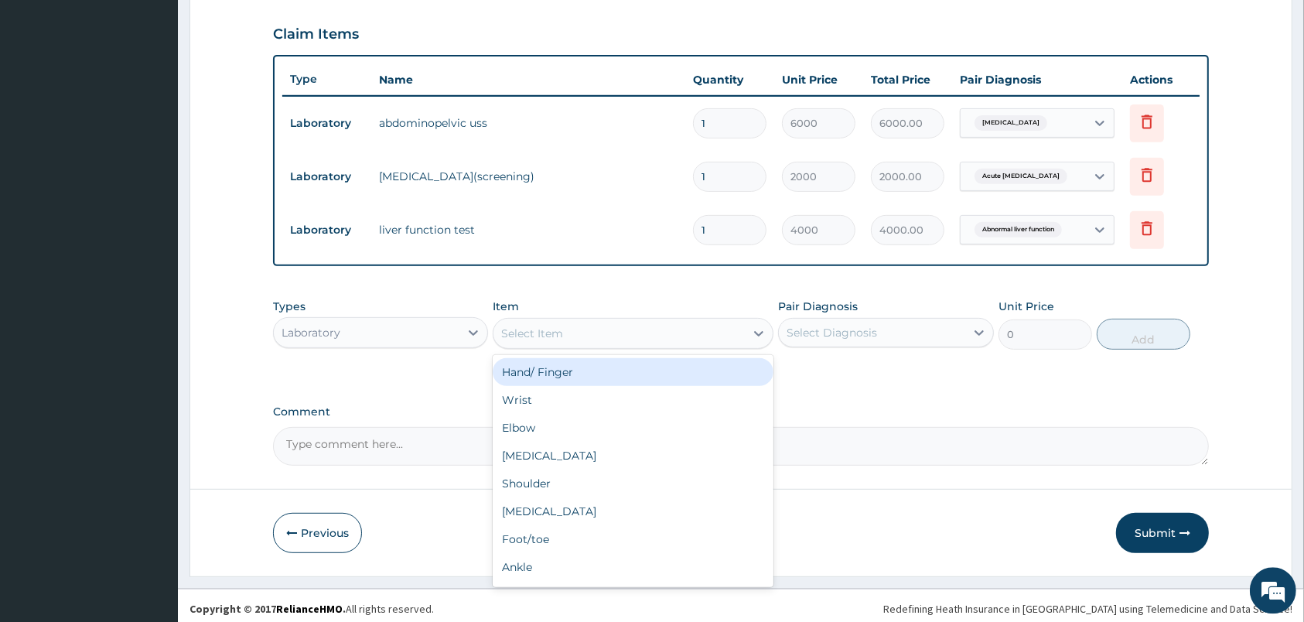
click at [669, 335] on div "Select Item" at bounding box center [619, 334] width 251 height 25
type input "[MEDICAL_DATA]"
click at [633, 370] on div "[MEDICAL_DATA] Parasites in blood smear" at bounding box center [633, 373] width 281 height 28
type input "1000"
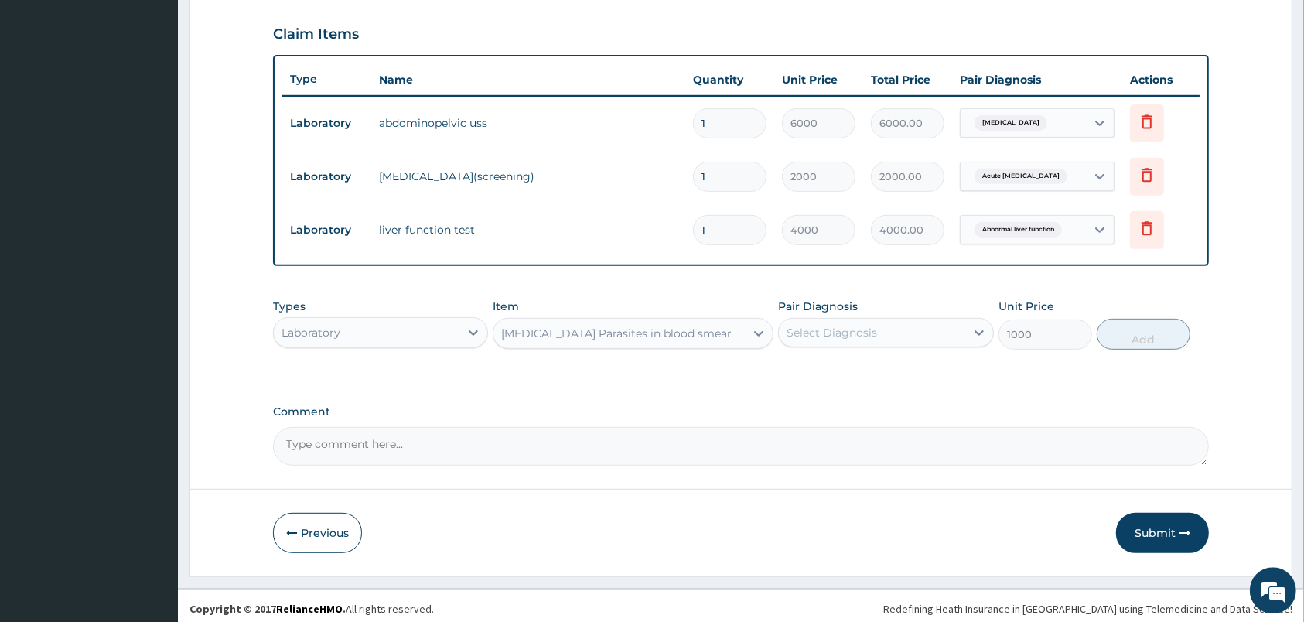
scroll to position [276, 0]
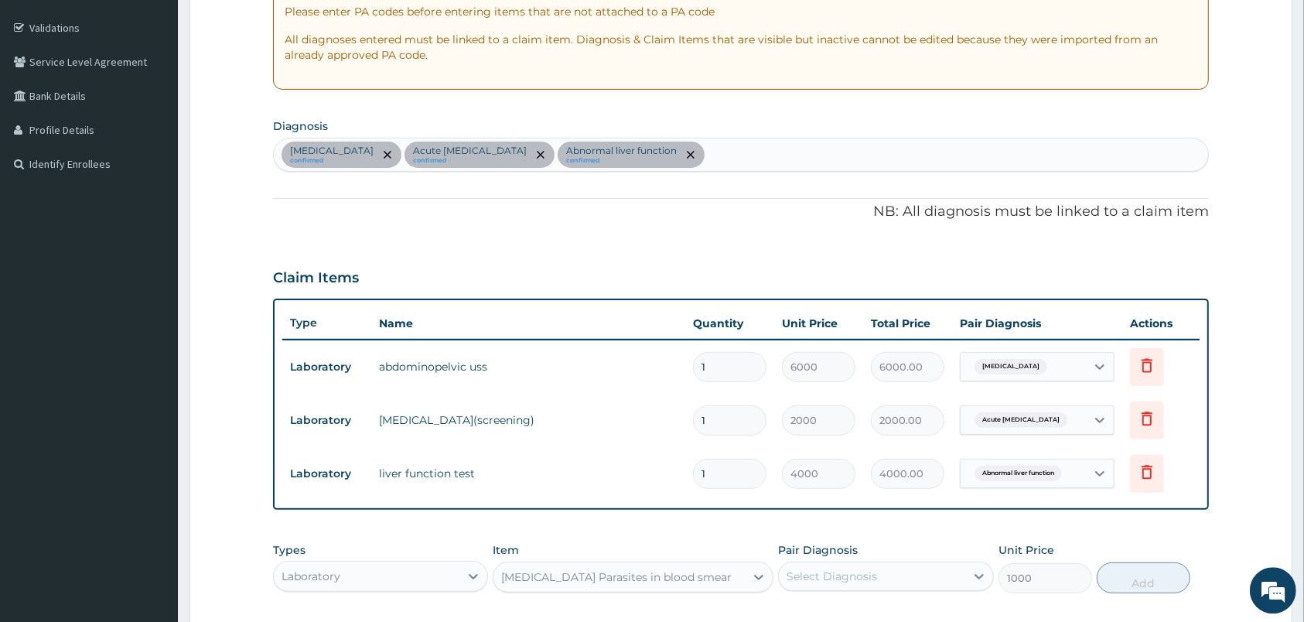
click at [731, 150] on div "[MEDICAL_DATA] confirmed Acute [MEDICAL_DATA] confirmed Abnormal liver function…" at bounding box center [741, 155] width 934 height 32
type input "[MEDICAL_DATA]"
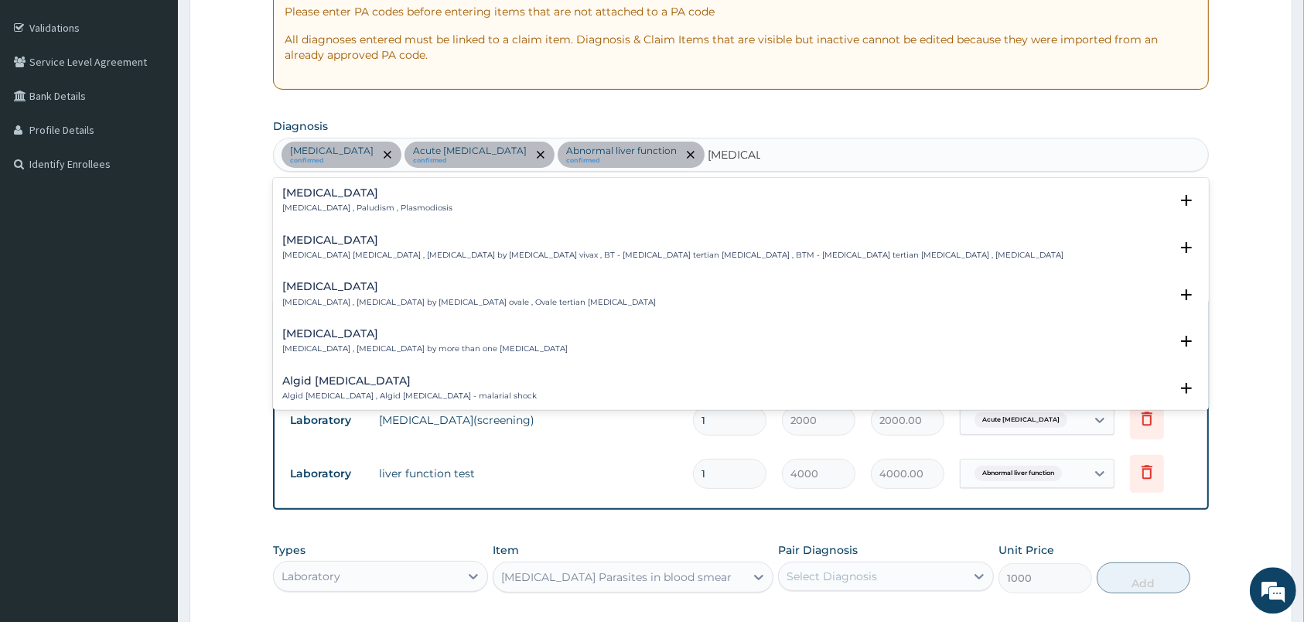
click at [348, 203] on div "[MEDICAL_DATA] [MEDICAL_DATA] , Paludism , Plasmodiosis" at bounding box center [367, 201] width 170 height 27
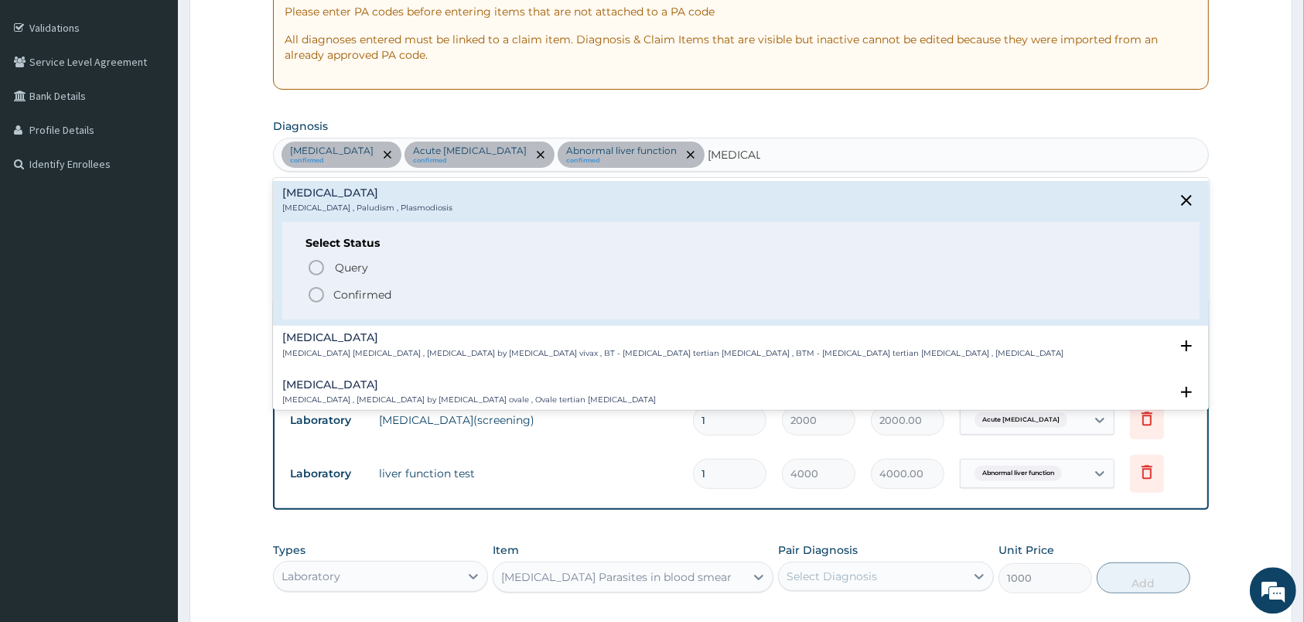
click at [316, 301] on icon "status option filled" at bounding box center [316, 295] width 19 height 19
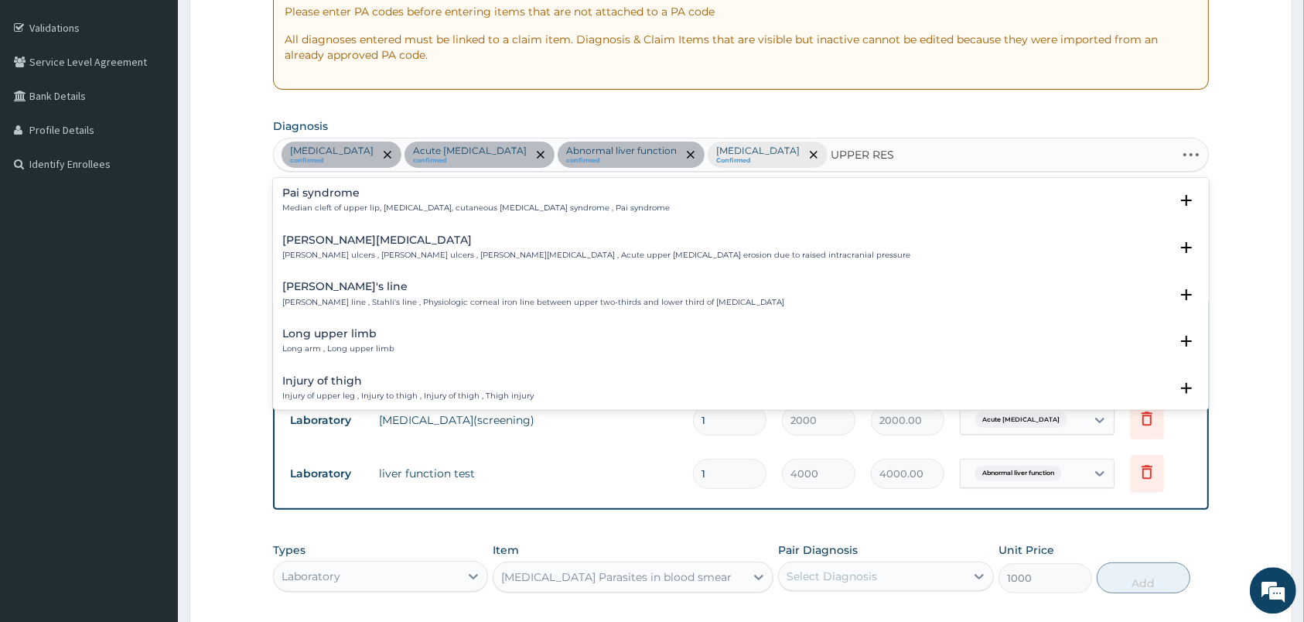
type input "UPPER RESP"
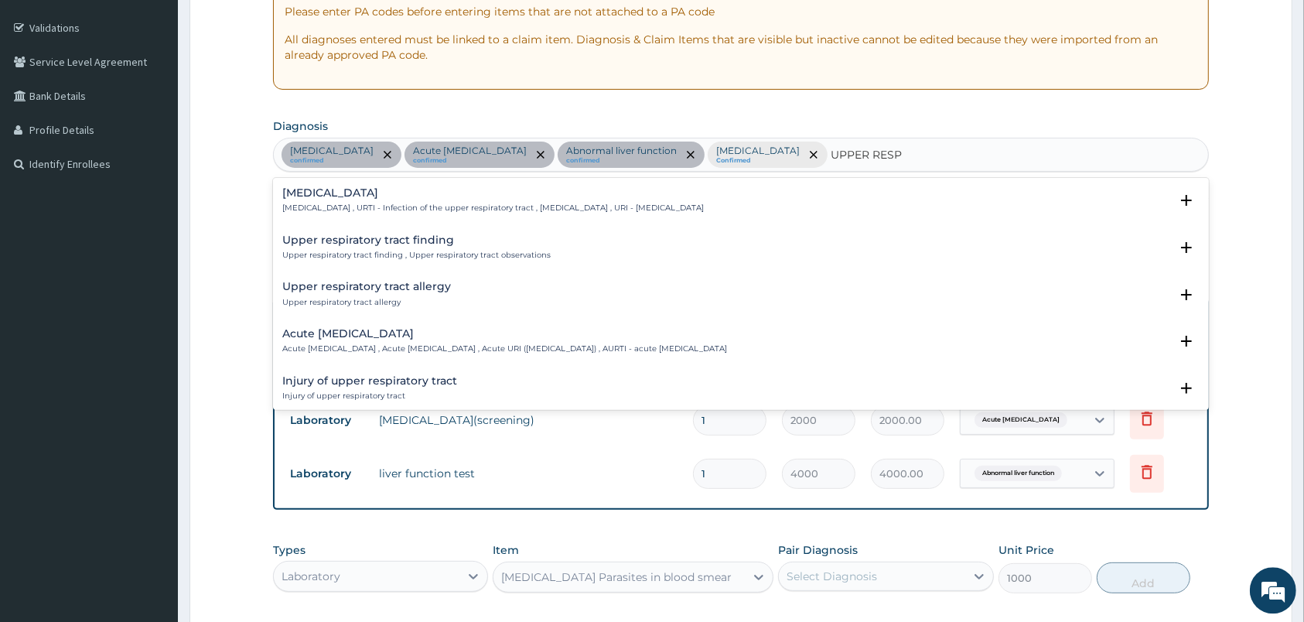
click at [351, 203] on div "[MEDICAL_DATA] [MEDICAL_DATA] , URTI - Infection of the upper respiratory tract…" at bounding box center [493, 201] width 422 height 27
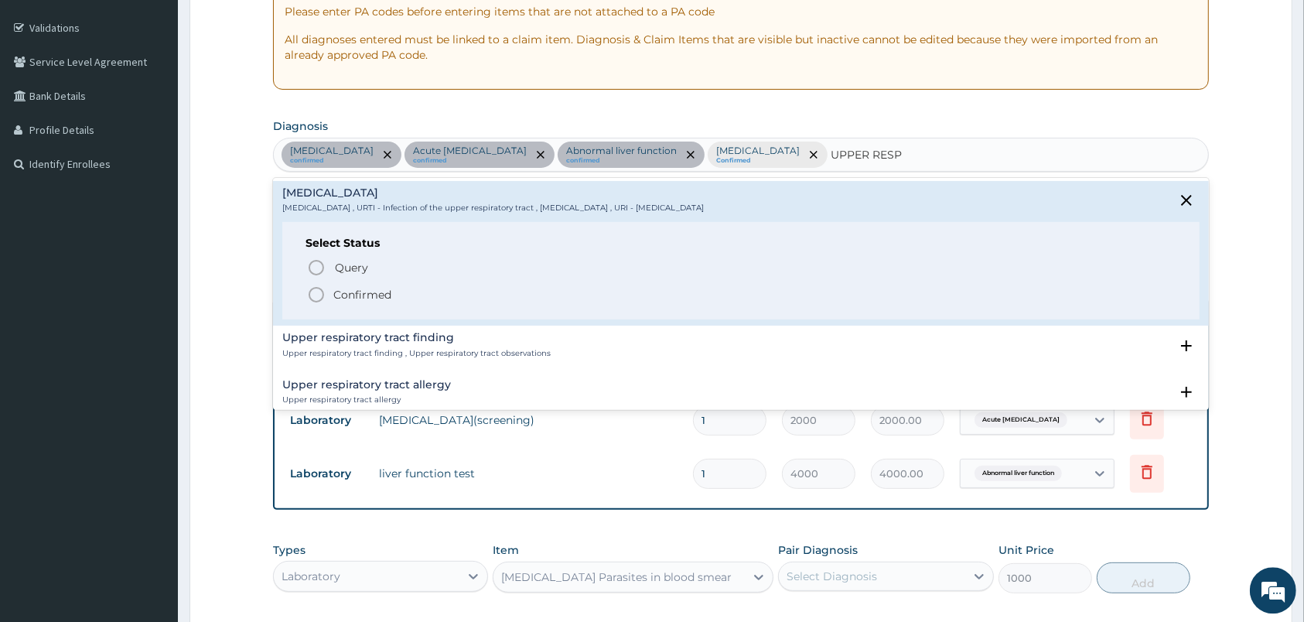
click at [313, 297] on icon "status option filled" at bounding box center [316, 295] width 19 height 19
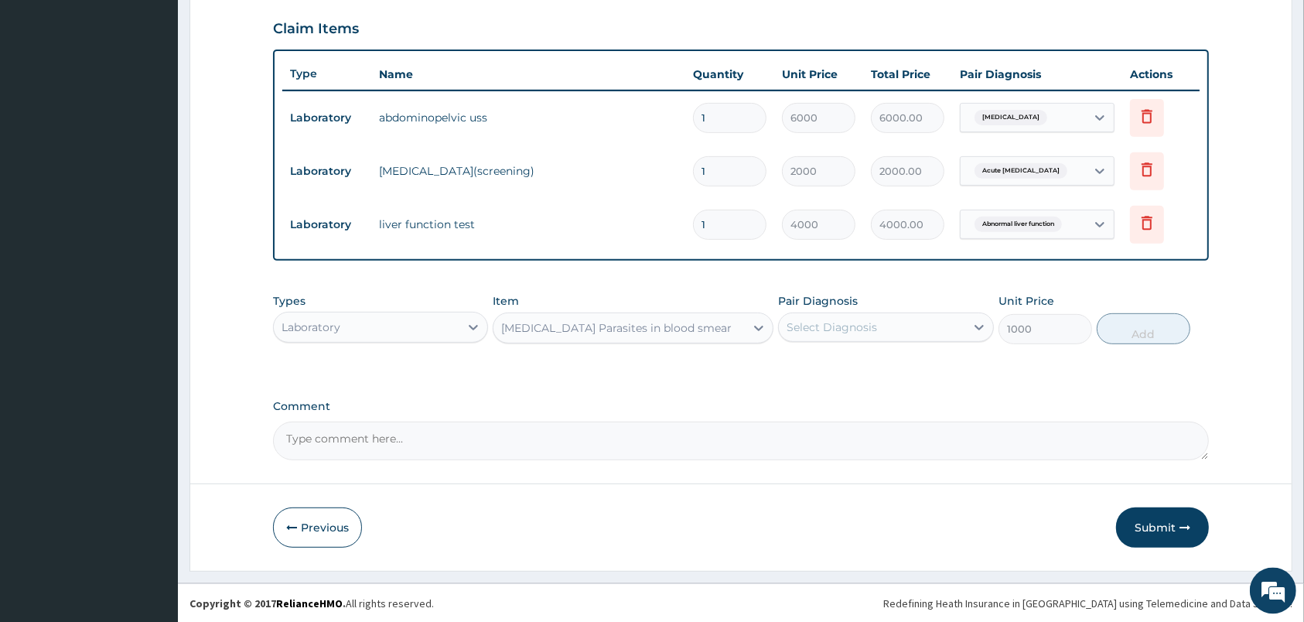
scroll to position [527, 0]
click at [870, 333] on div "Select Diagnosis" at bounding box center [832, 326] width 91 height 15
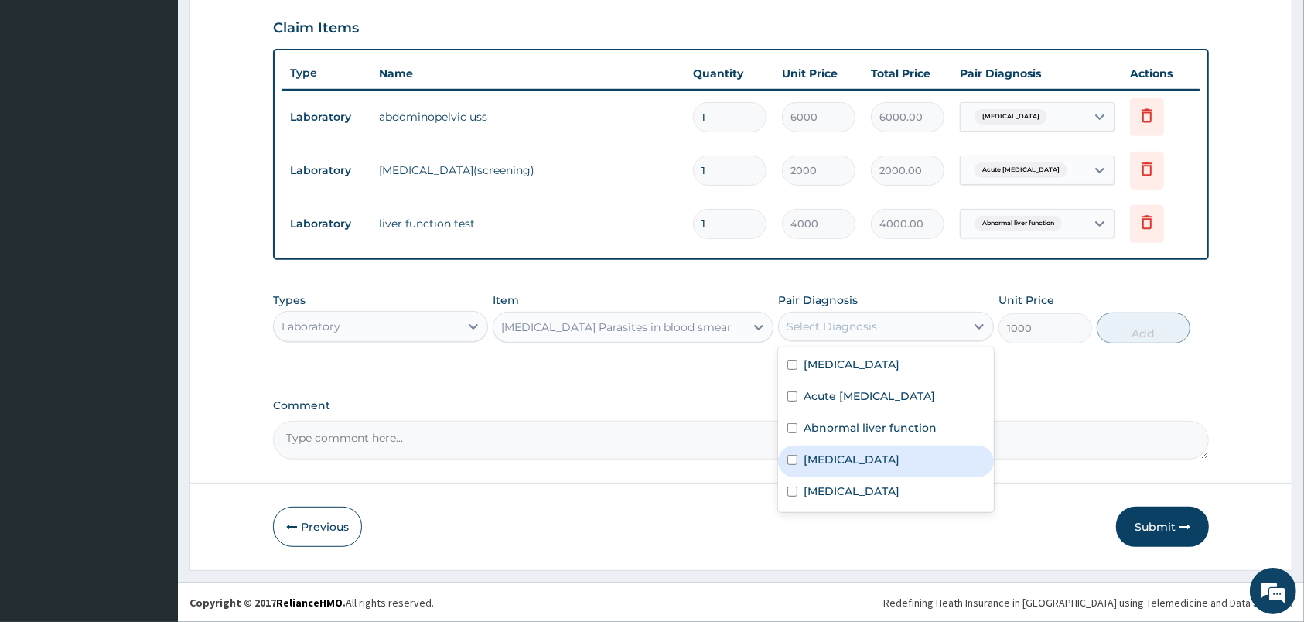
drag, startPoint x: 832, startPoint y: 457, endPoint x: 1084, endPoint y: 368, distance: 267.4
click at [832, 456] on label "[MEDICAL_DATA]" at bounding box center [852, 459] width 96 height 15
checkbox input "true"
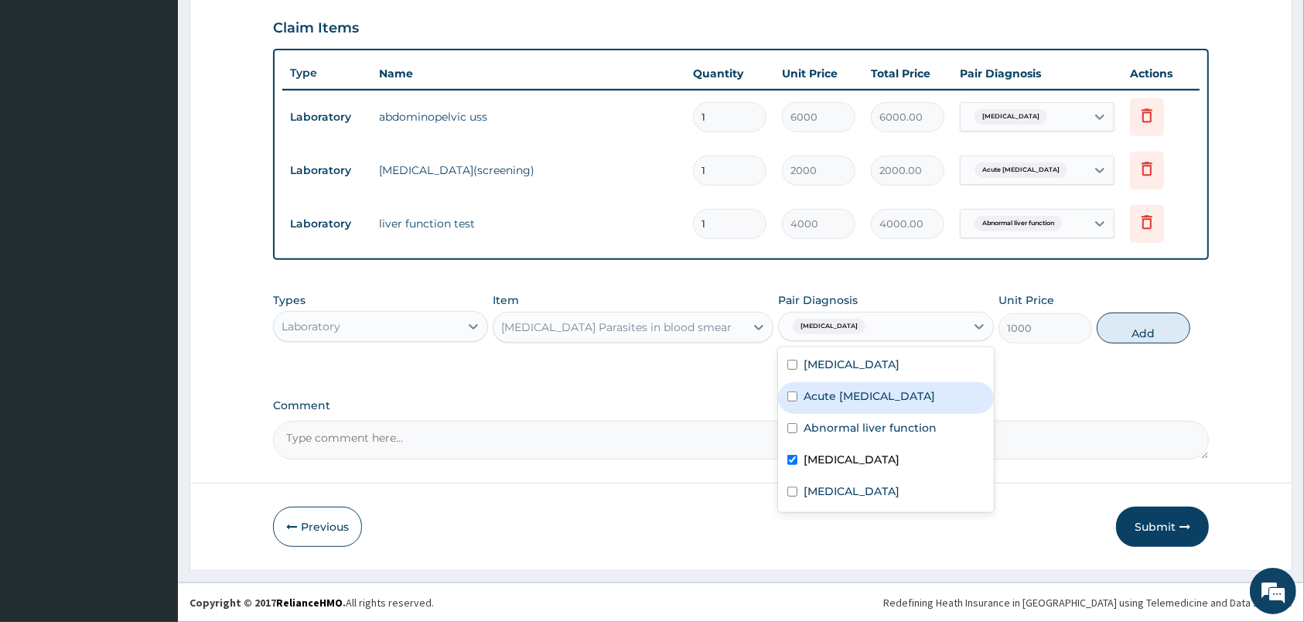
drag, startPoint x: 1157, startPoint y: 332, endPoint x: 885, endPoint y: 326, distance: 272.4
click at [1148, 331] on button "Add" at bounding box center [1144, 328] width 94 height 31
type input "0"
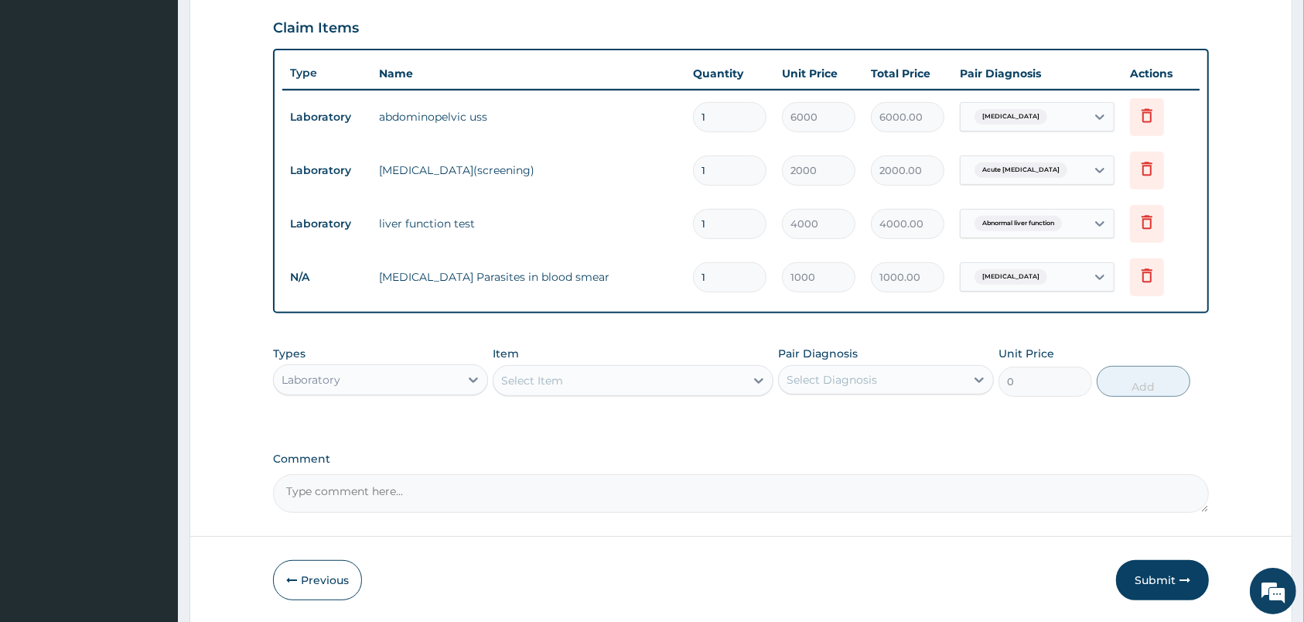
click at [583, 380] on div "Select Item" at bounding box center [619, 380] width 251 height 25
type input "FULL"
click at [555, 425] on div "[MEDICAL_DATA]" at bounding box center [633, 419] width 281 height 28
type input "2000"
click at [901, 383] on div "Select Diagnosis" at bounding box center [872, 379] width 186 height 25
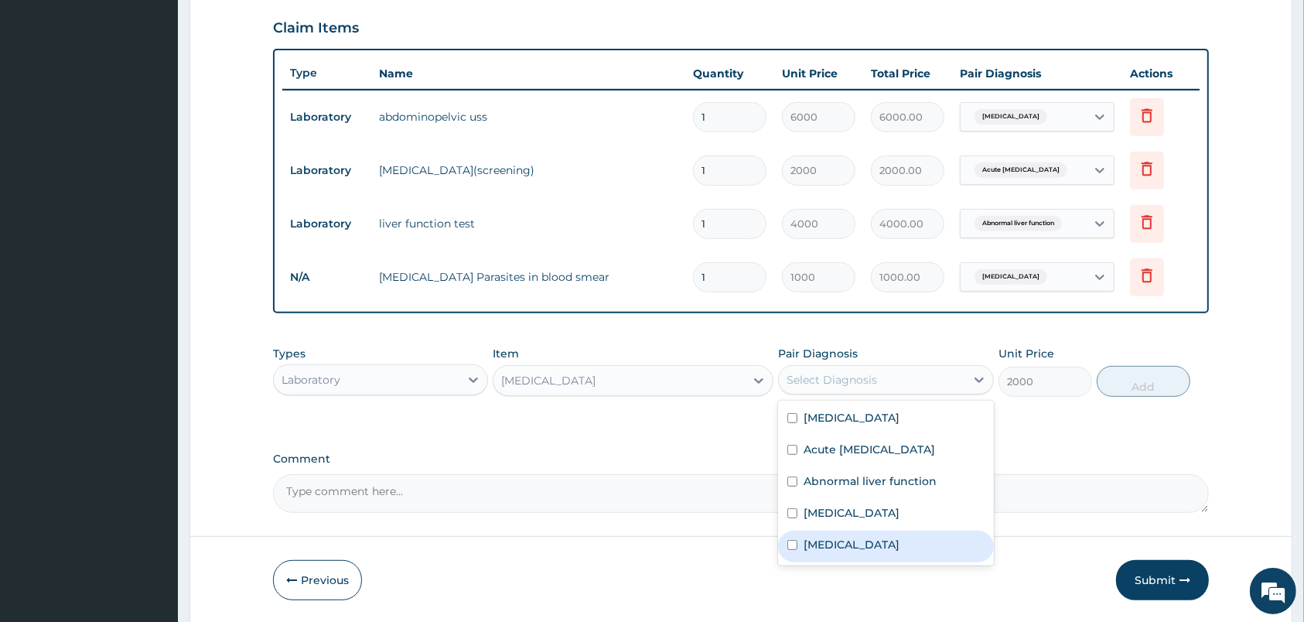
click at [844, 544] on label "[MEDICAL_DATA]" at bounding box center [852, 544] width 96 height 15
checkbox input "true"
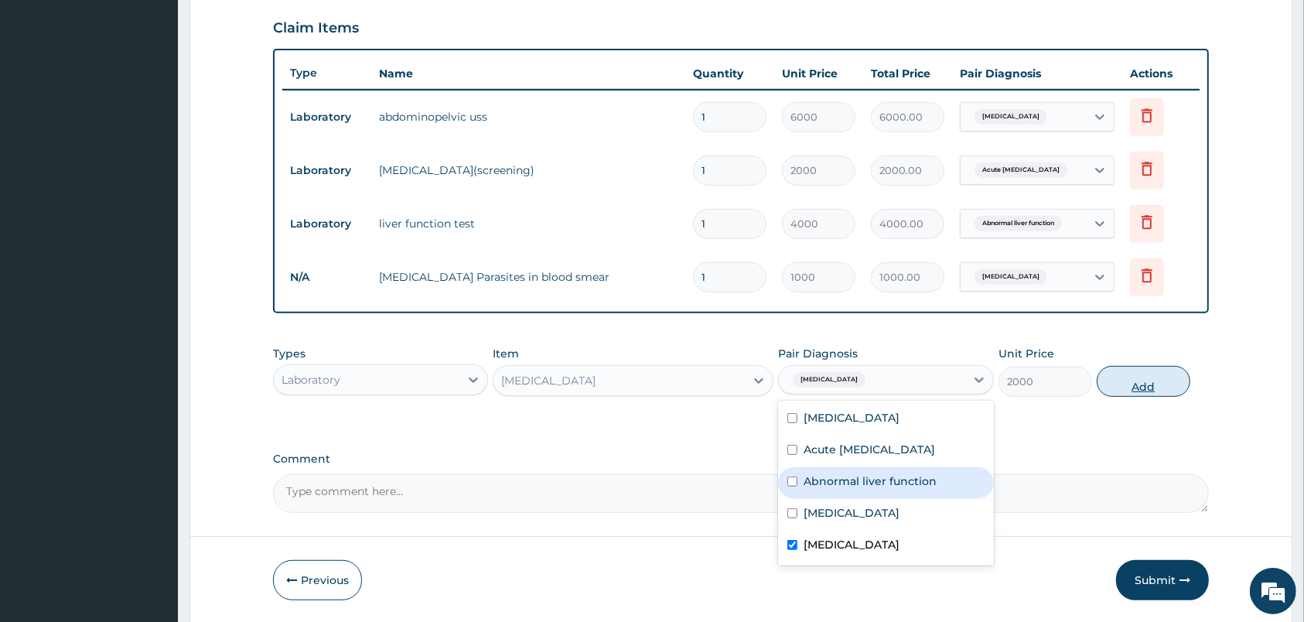
click at [1141, 378] on button "Add" at bounding box center [1144, 381] width 94 height 31
type input "0"
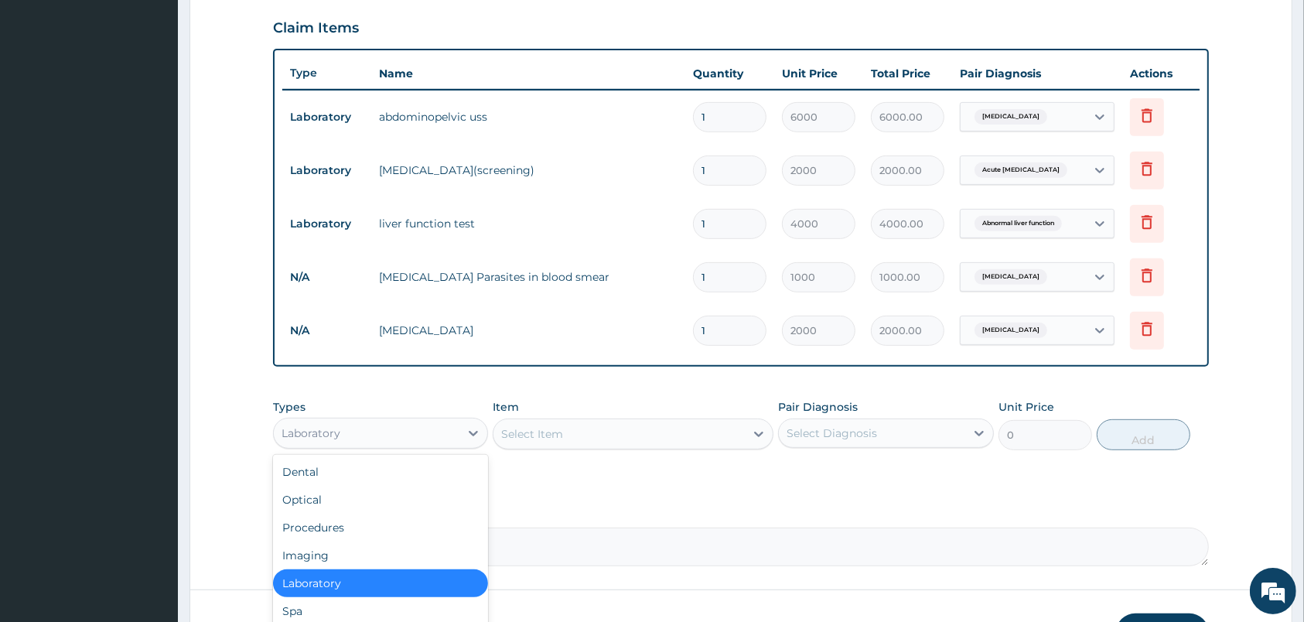
click at [451, 441] on div "Laboratory" at bounding box center [367, 433] width 186 height 25
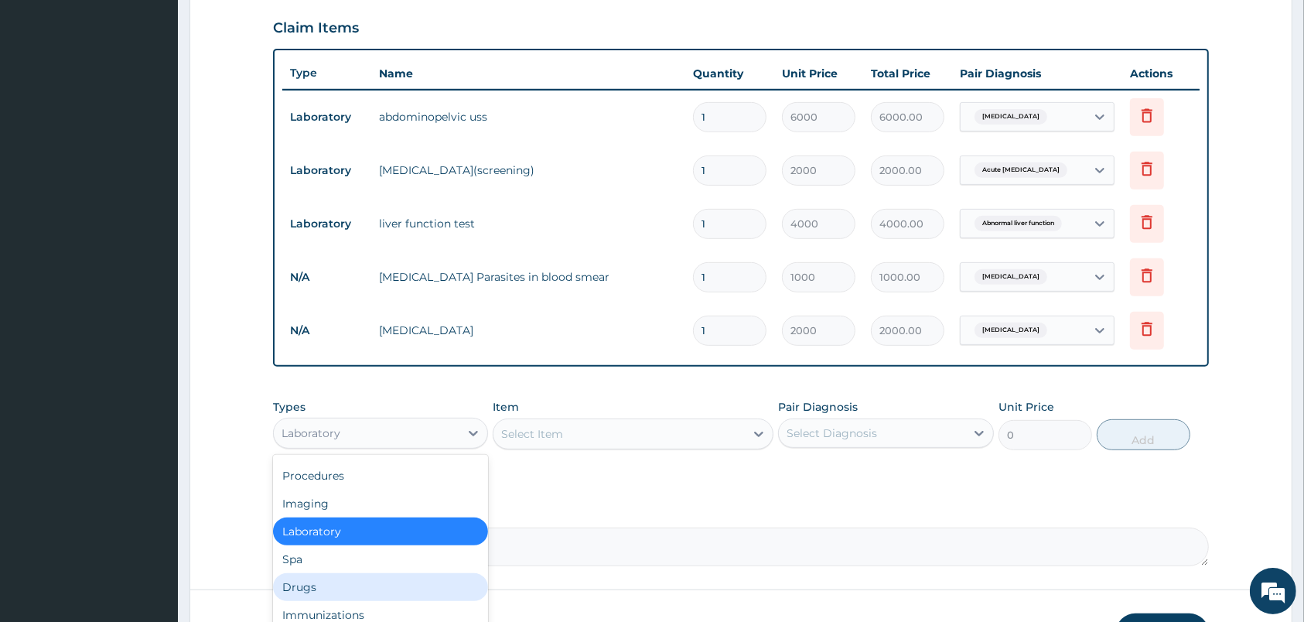
click at [313, 583] on div "Drugs" at bounding box center [380, 587] width 215 height 28
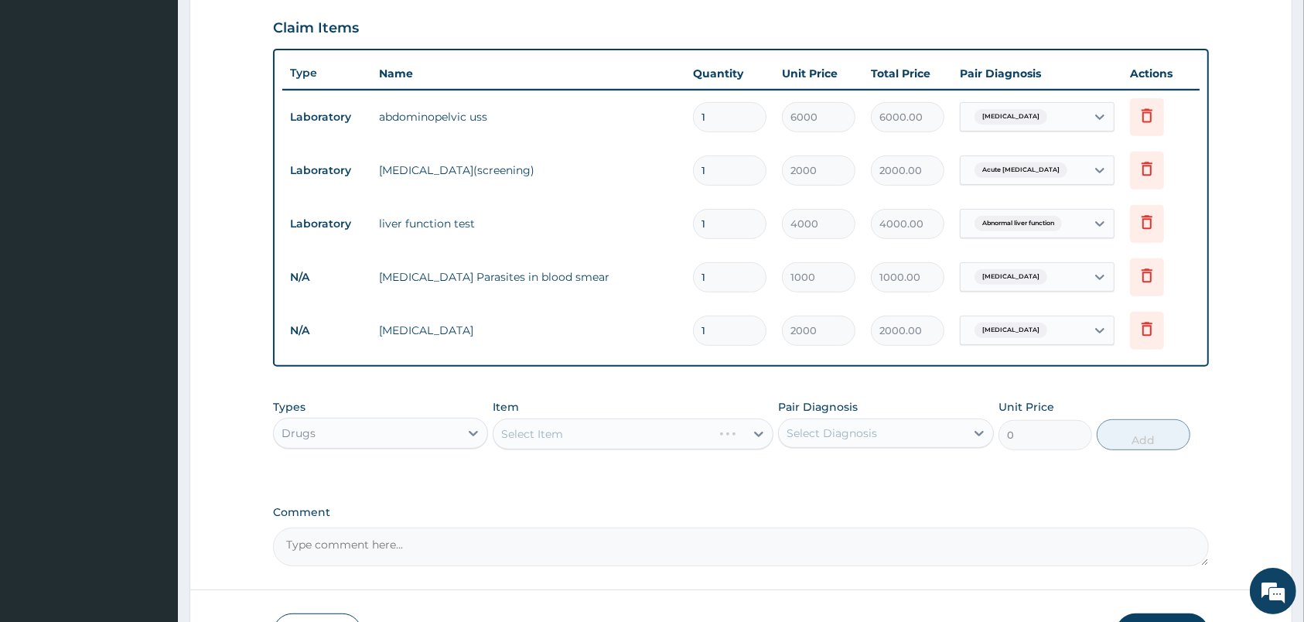
click at [623, 432] on div "Select Item" at bounding box center [633, 433] width 281 height 31
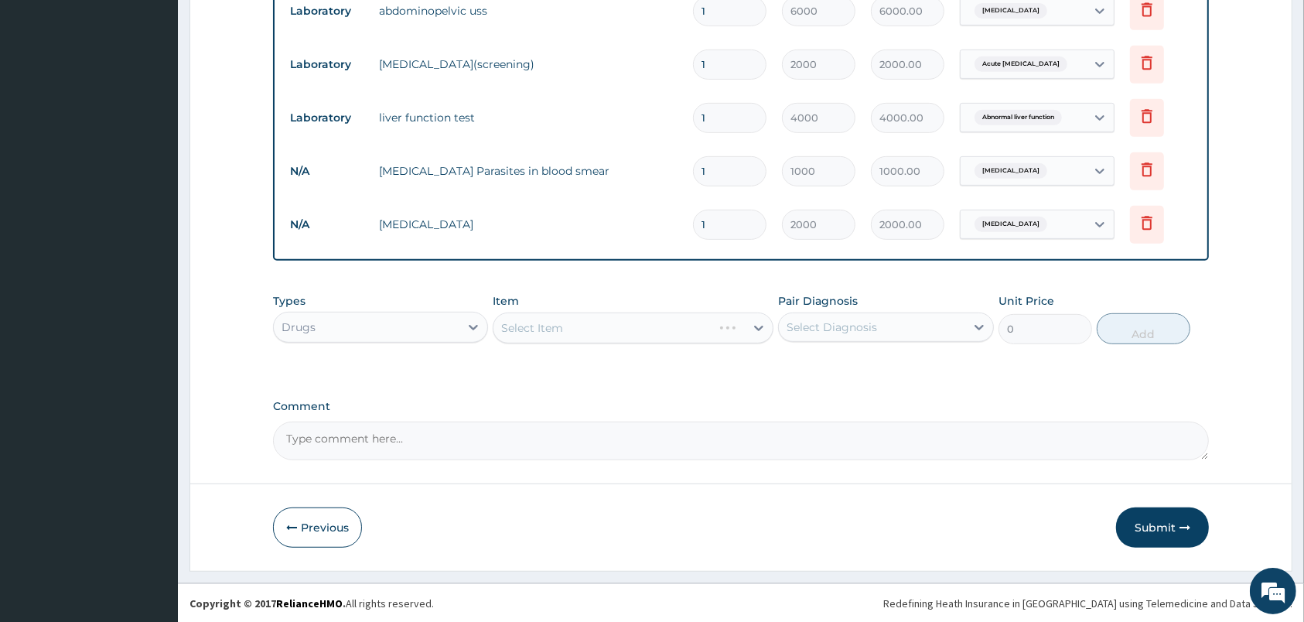
scroll to position [552, 0]
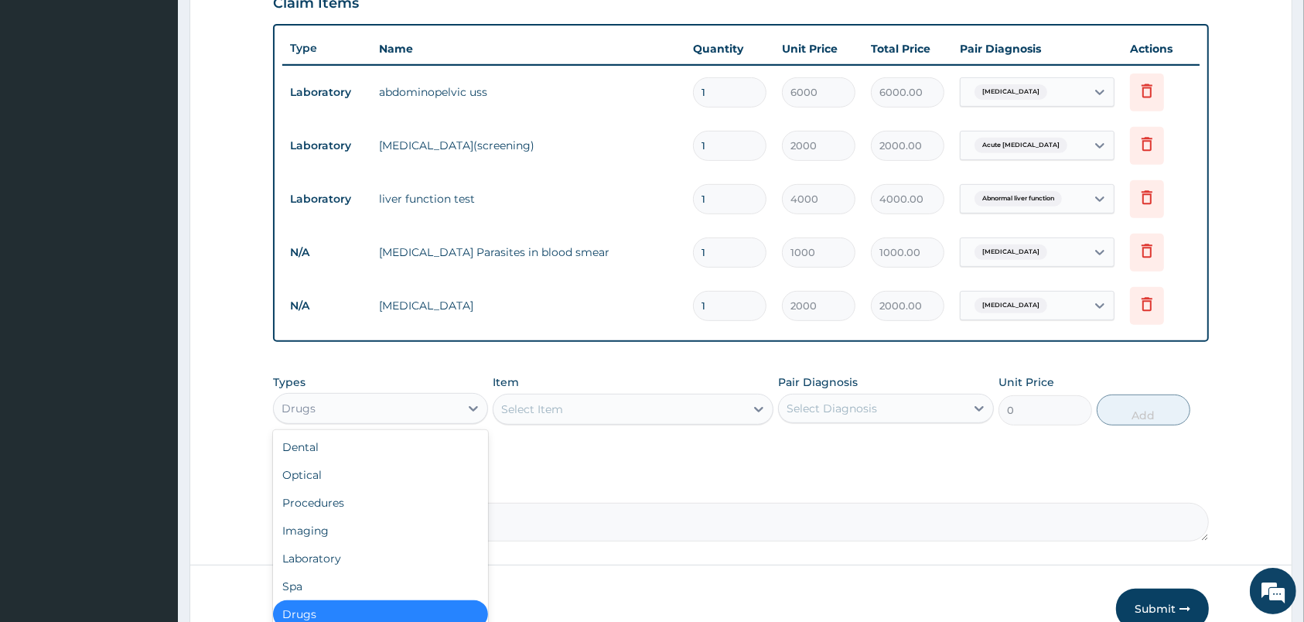
click at [441, 413] on div "Drugs" at bounding box center [367, 408] width 186 height 25
click at [324, 498] on div "Procedures" at bounding box center [380, 503] width 215 height 28
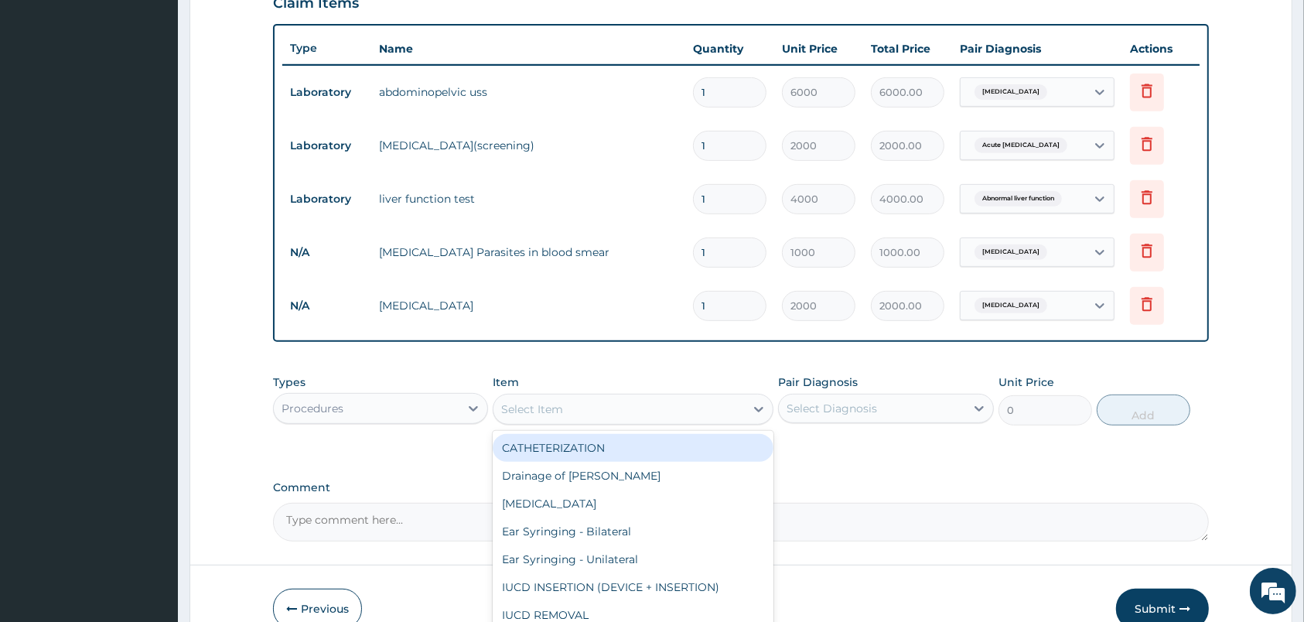
click at [671, 409] on div "Select Item" at bounding box center [619, 409] width 251 height 25
type input "CON"
click at [572, 453] on div "General Consultation" at bounding box center [633, 448] width 281 height 28
type input "2000"
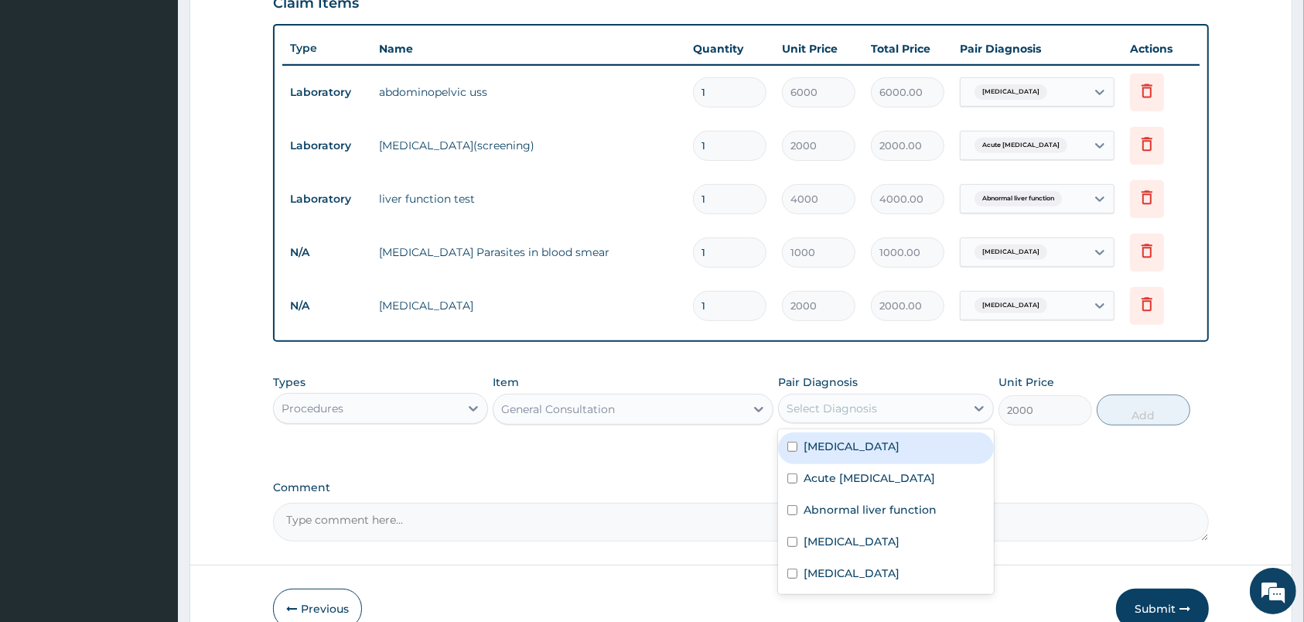
click at [827, 418] on div "Select Diagnosis" at bounding box center [872, 408] width 186 height 25
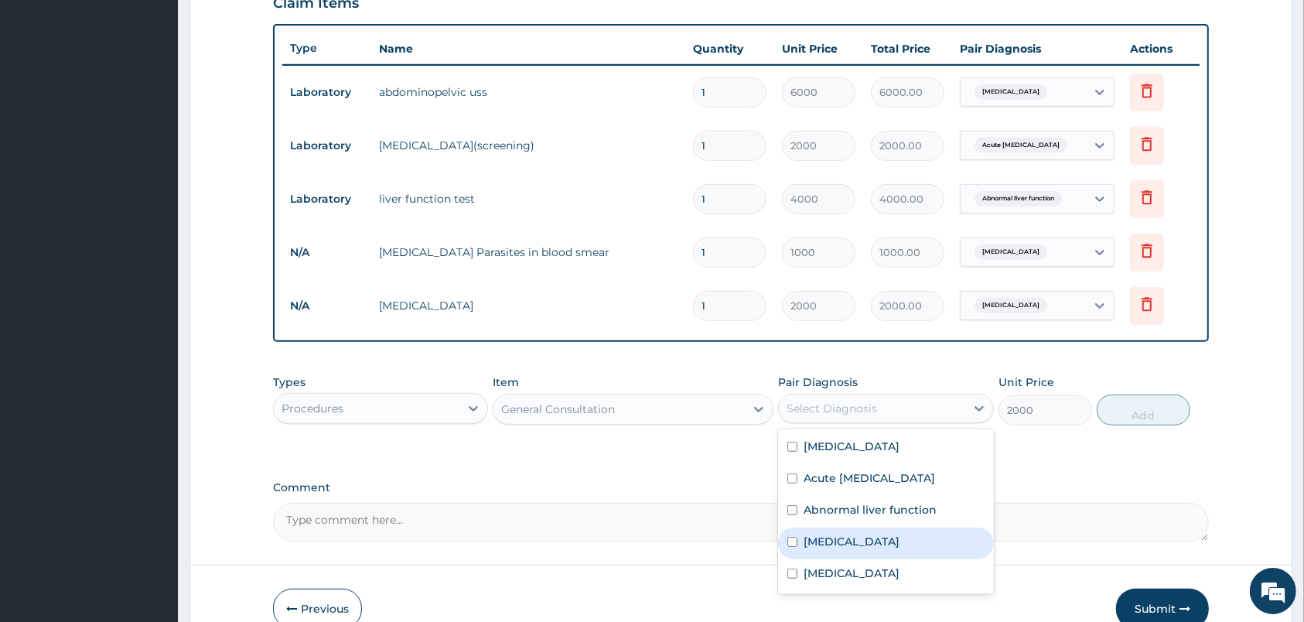
click at [820, 538] on label "[MEDICAL_DATA]" at bounding box center [852, 541] width 96 height 15
checkbox input "true"
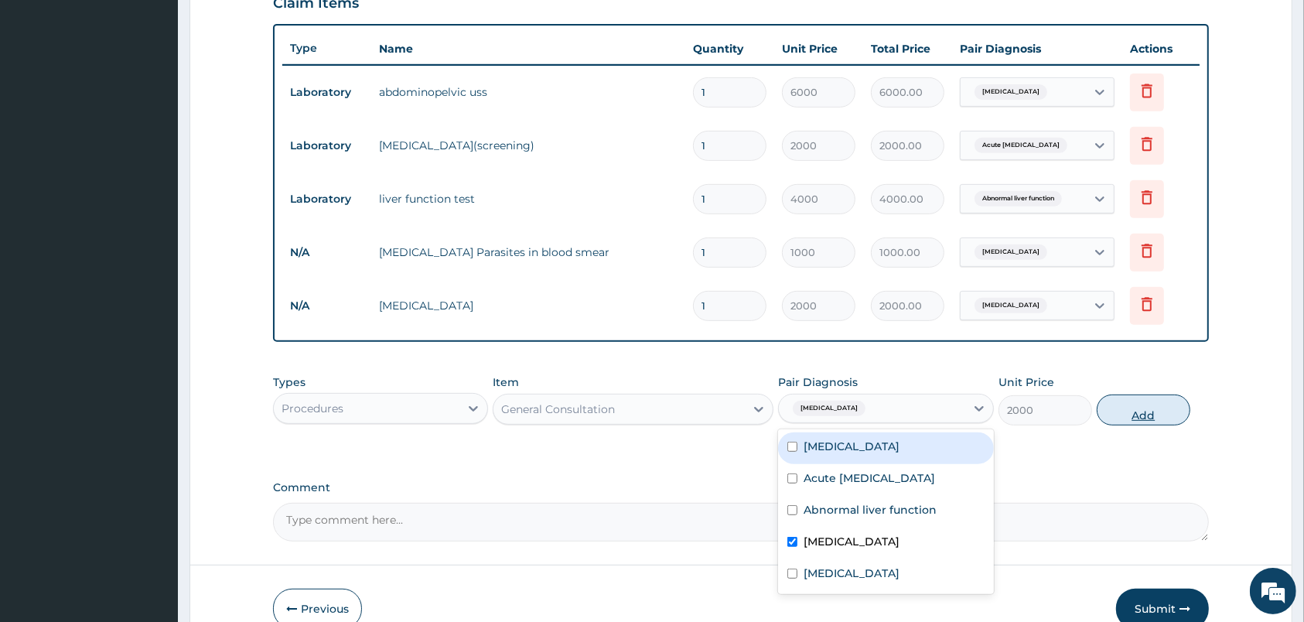
click at [1152, 401] on button "Add" at bounding box center [1144, 410] width 94 height 31
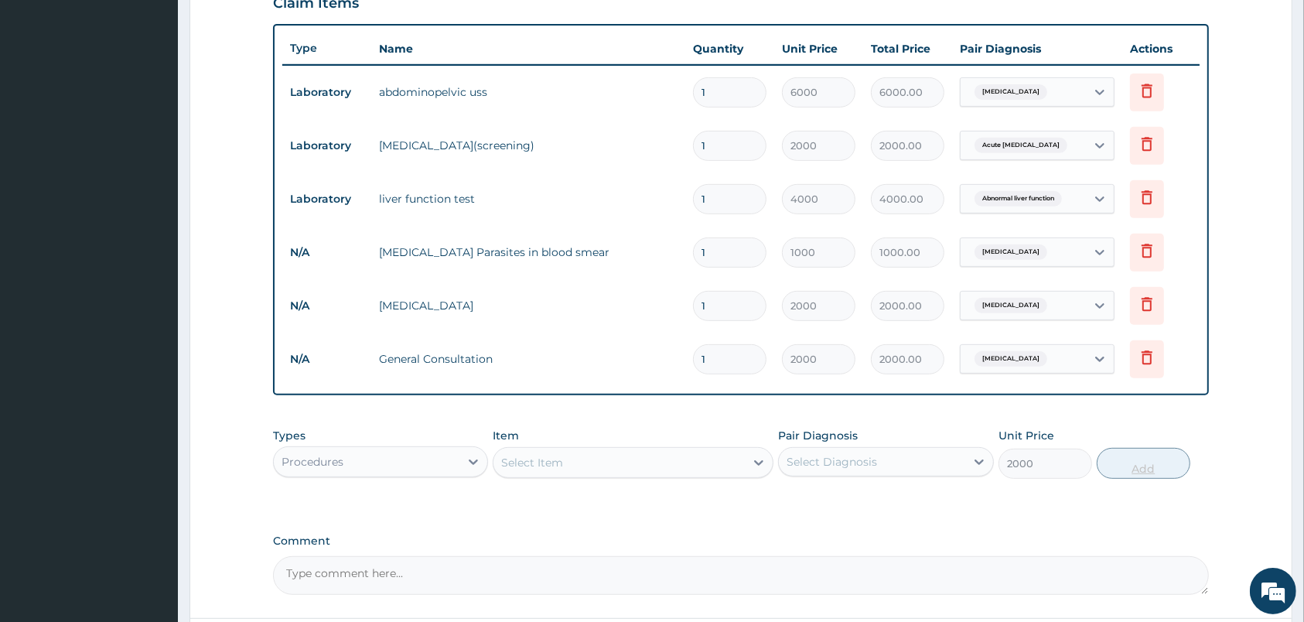
type input "0"
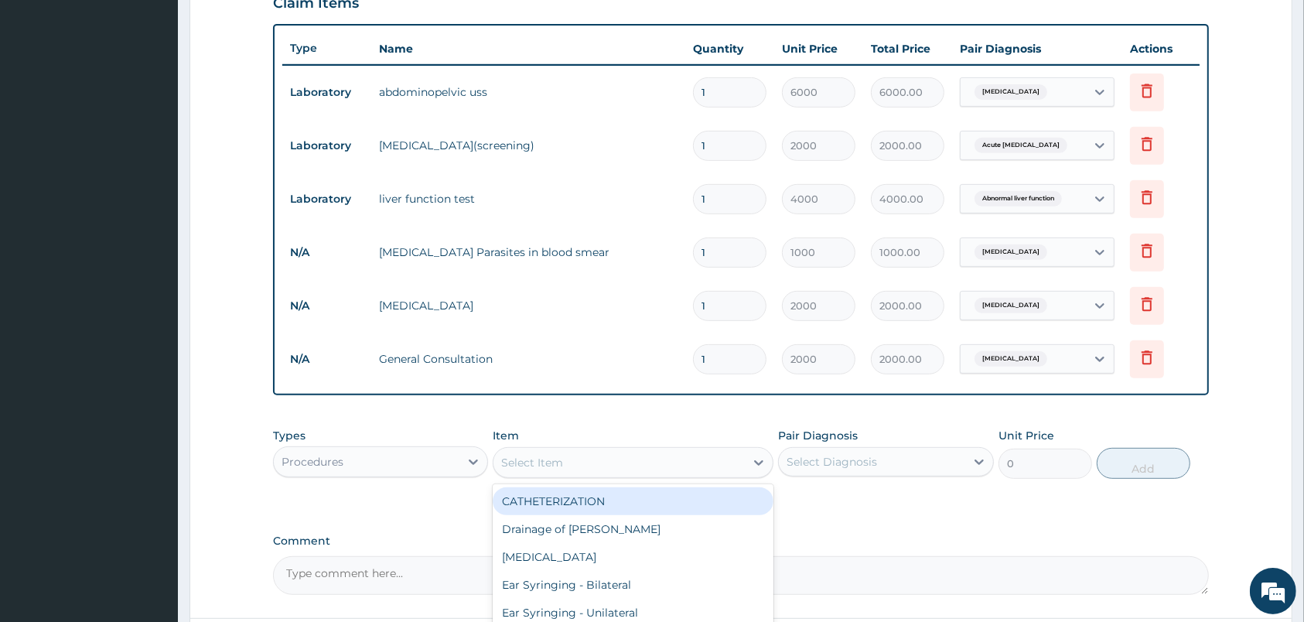
click at [598, 463] on div "Select Item" at bounding box center [619, 462] width 251 height 25
type input "CON"
click at [563, 490] on div "General Consultation" at bounding box center [633, 501] width 281 height 28
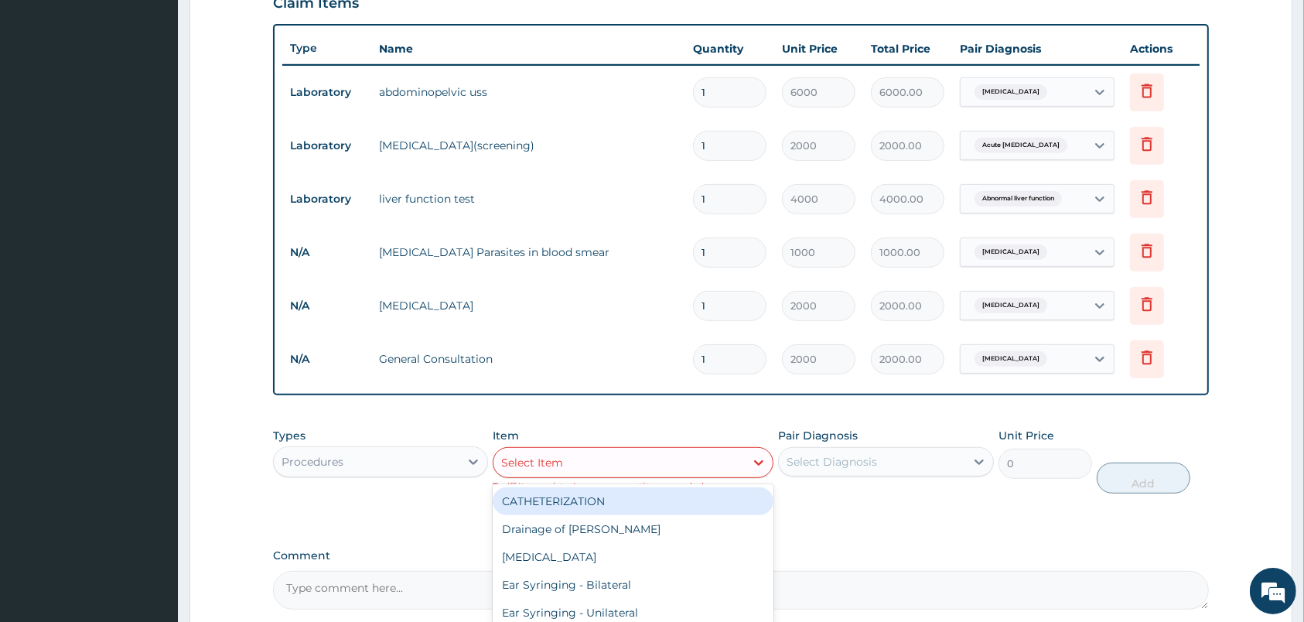
click at [691, 464] on div "Select Item" at bounding box center [619, 462] width 251 height 25
type input "CON"
click at [631, 501] on div "General Consultation" at bounding box center [633, 501] width 281 height 28
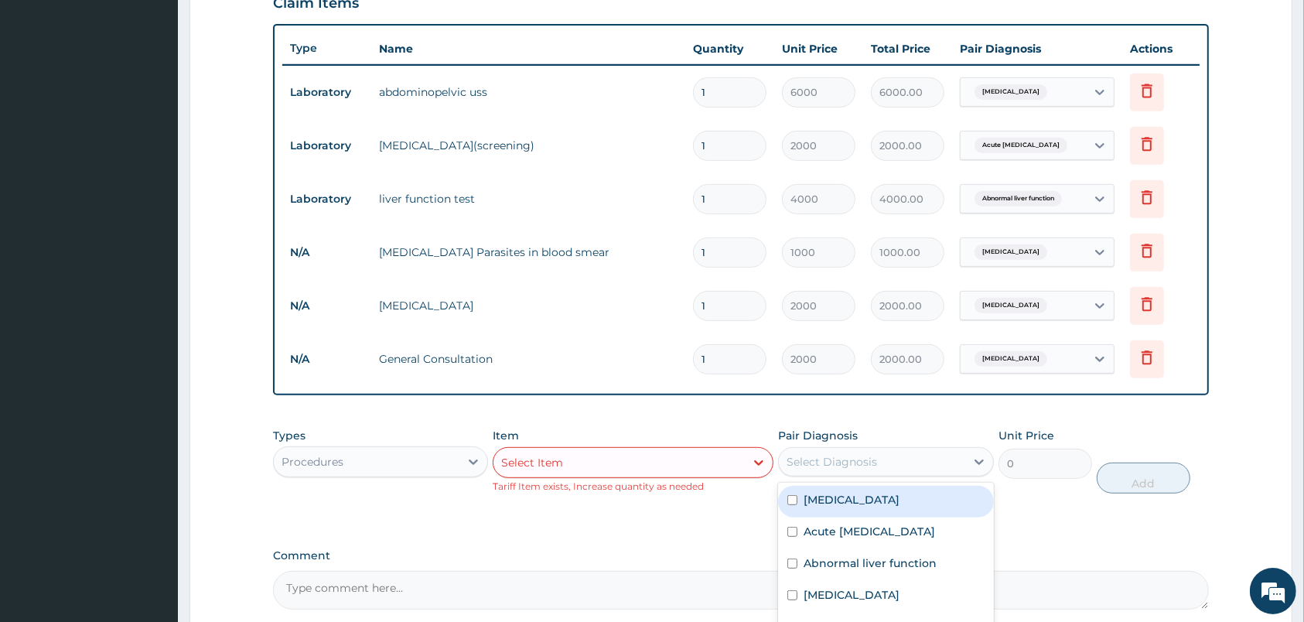
click at [816, 463] on div "Select Diagnosis" at bounding box center [832, 461] width 91 height 15
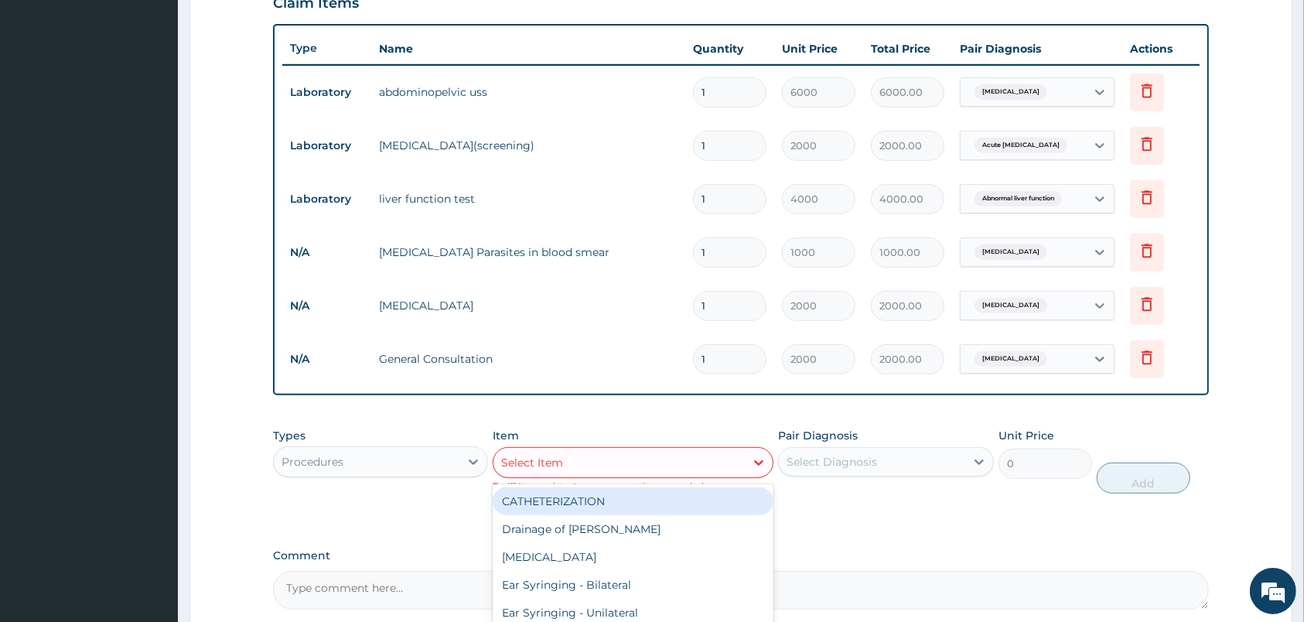
click at [656, 469] on div "Select Item" at bounding box center [619, 462] width 251 height 25
type input "CON"
click at [593, 496] on div "General Consultation" at bounding box center [633, 501] width 281 height 28
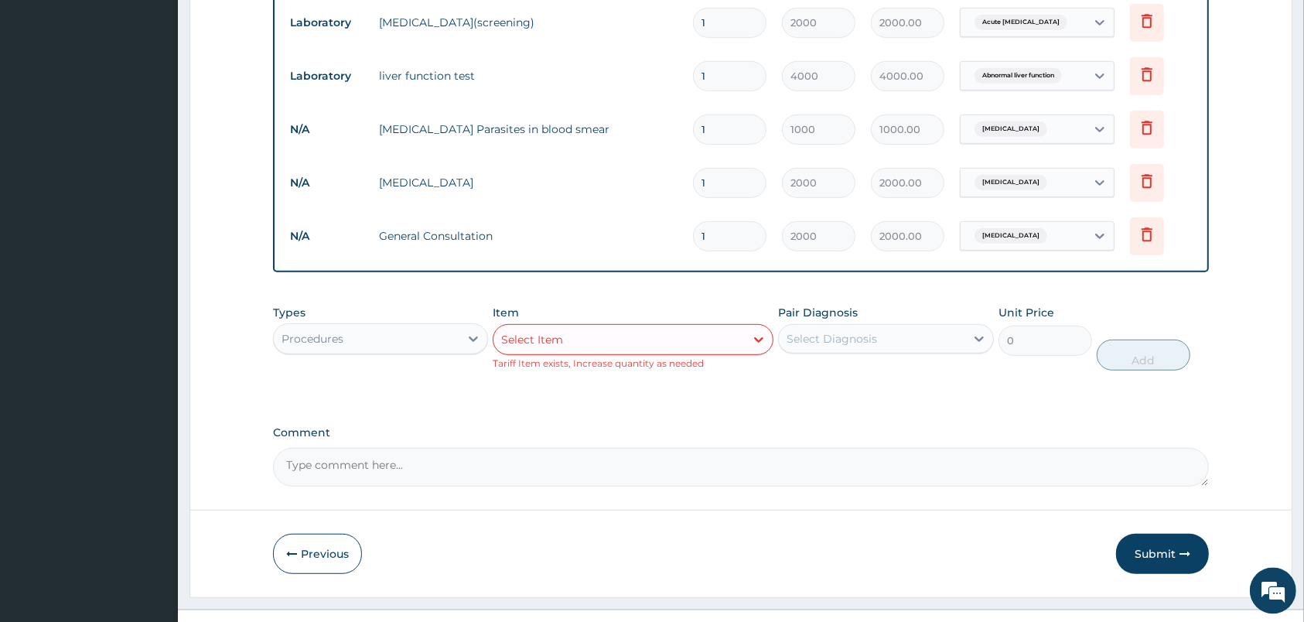
scroll to position [701, 0]
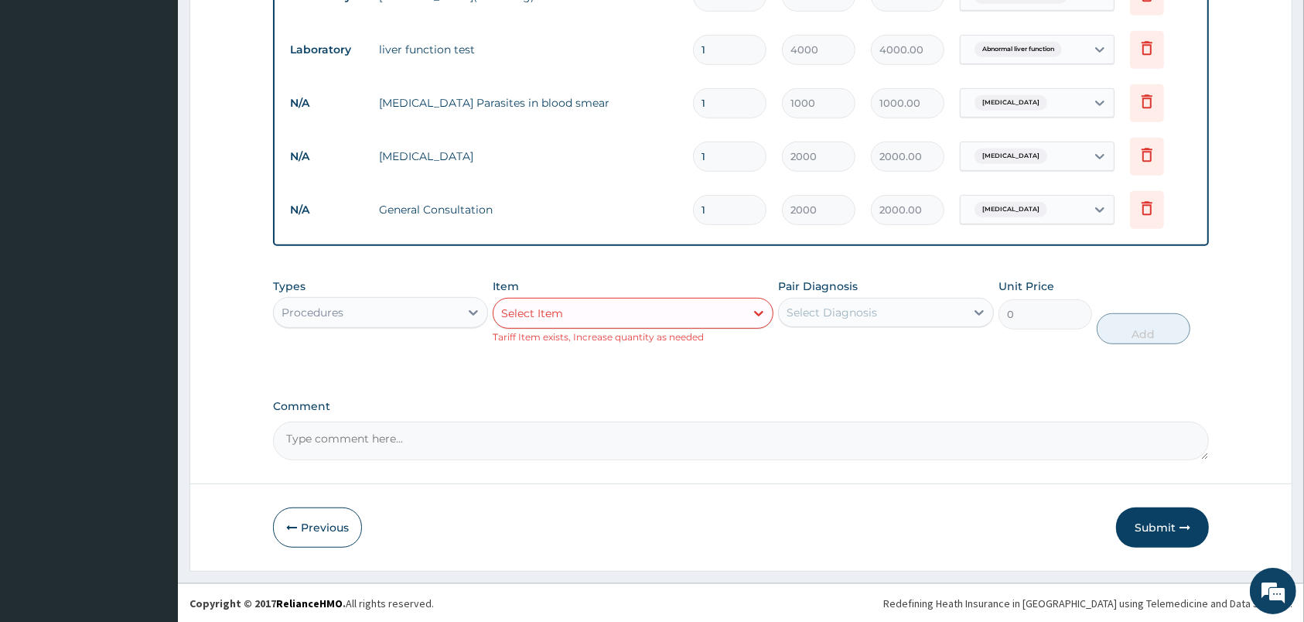
click at [664, 407] on label "Comment" at bounding box center [741, 406] width 936 height 13
click at [664, 422] on textarea "Comment" at bounding box center [741, 441] width 936 height 39
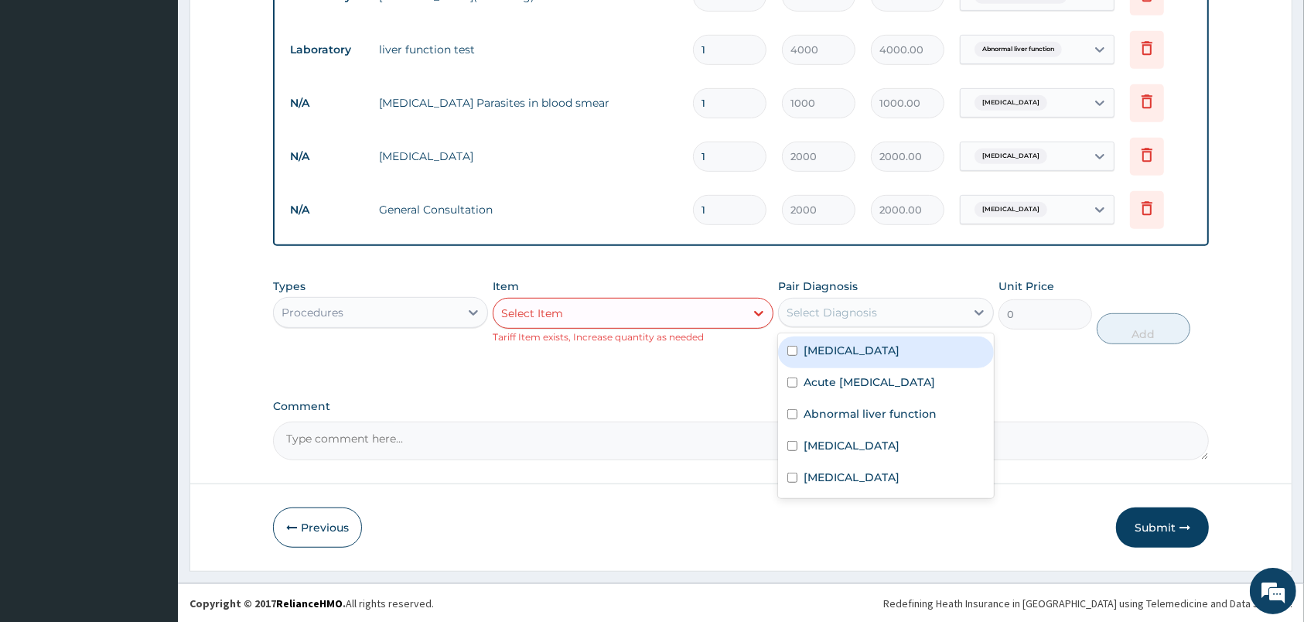
click at [848, 305] on div "Select Diagnosis" at bounding box center [832, 312] width 91 height 15
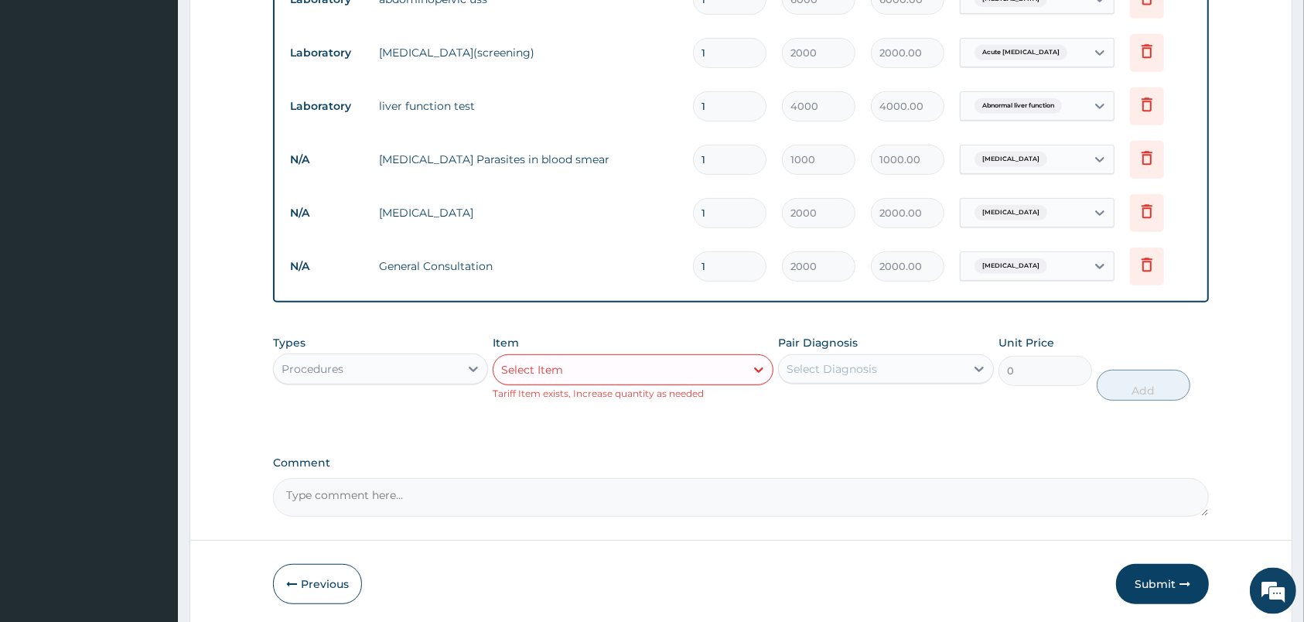
scroll to position [620, 0]
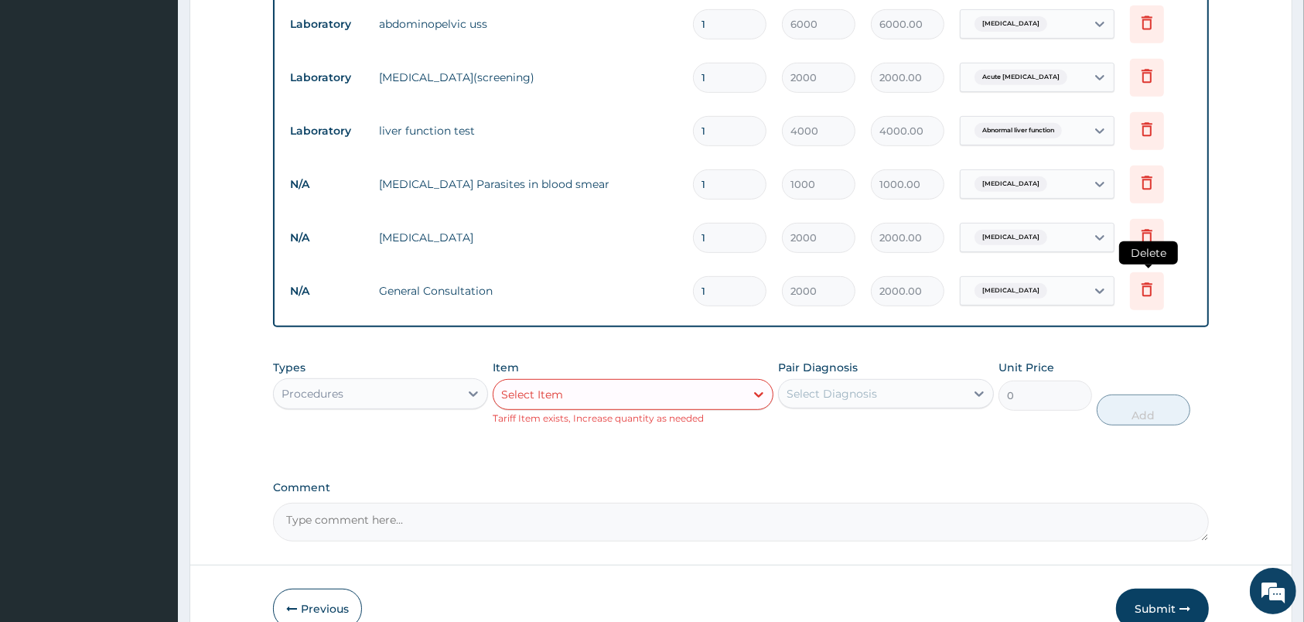
click at [1142, 285] on icon at bounding box center [1147, 289] width 19 height 19
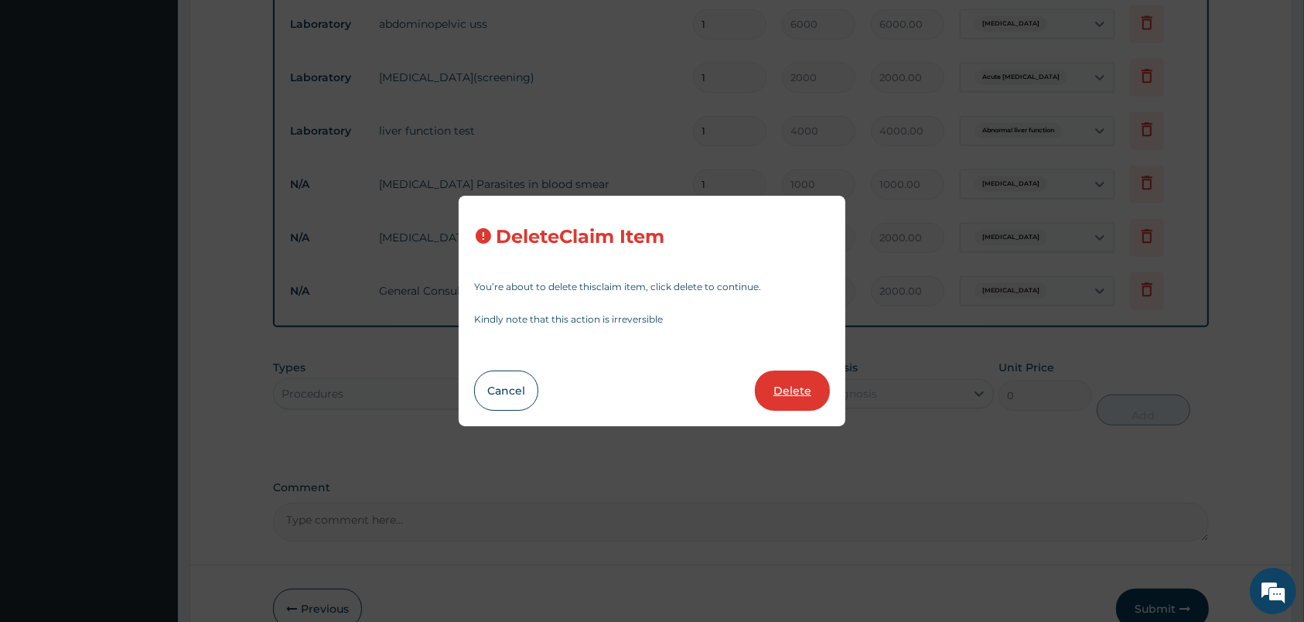
click at [804, 395] on button "Delete" at bounding box center [792, 391] width 75 height 40
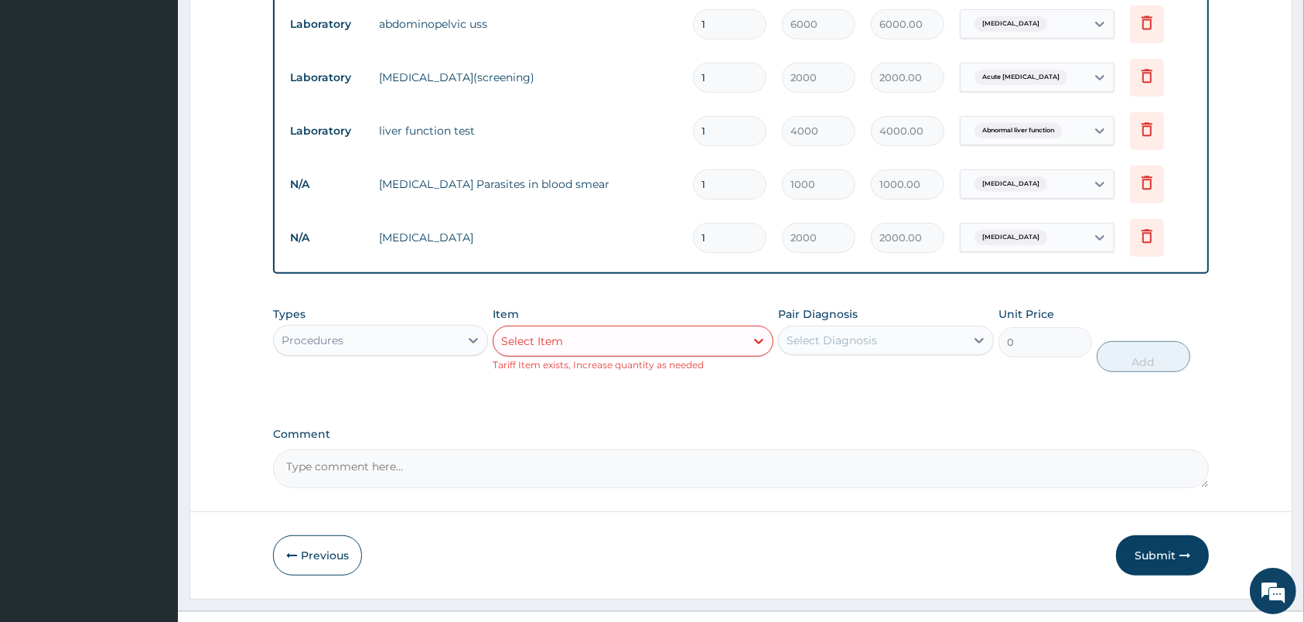
click at [637, 343] on div "Select Item" at bounding box center [619, 341] width 251 height 25
type input "G"
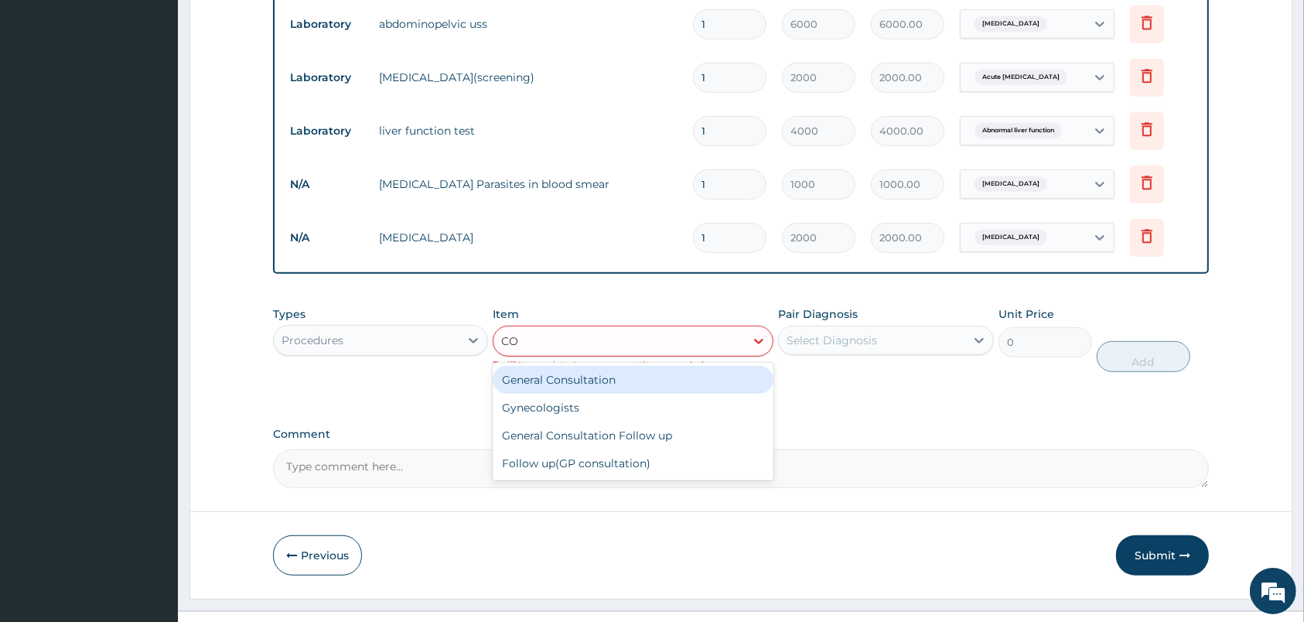
type input "CON"
click at [569, 383] on div "General Consultation" at bounding box center [633, 380] width 281 height 28
type input "2000"
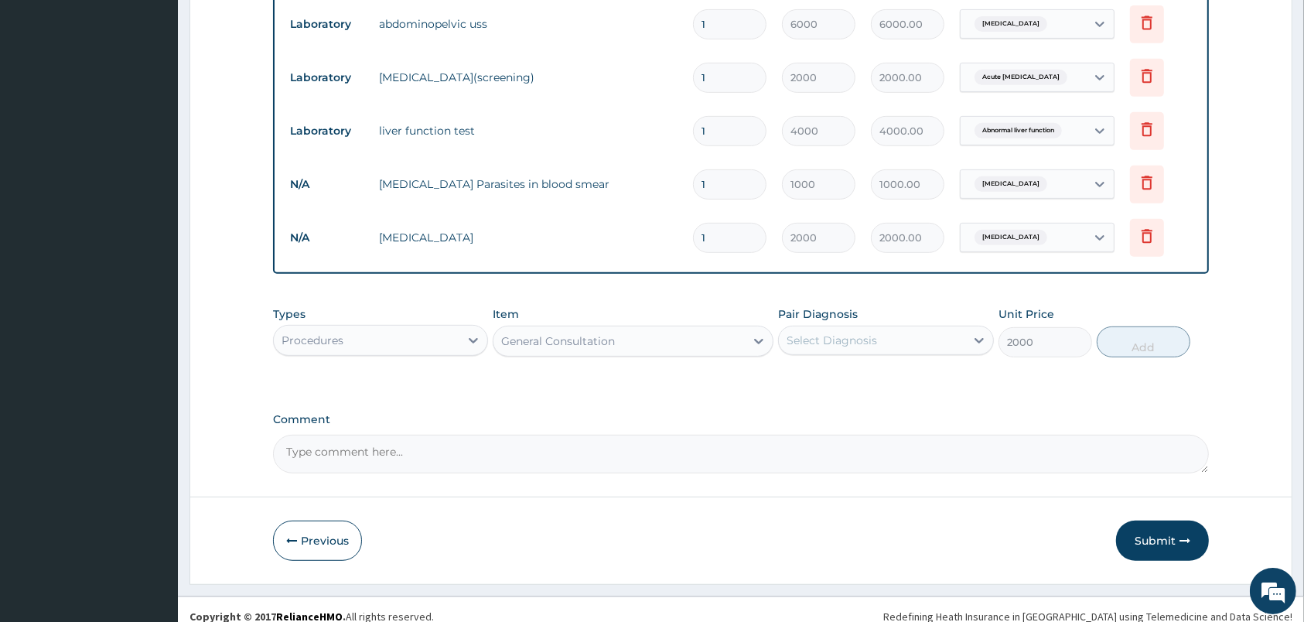
click at [861, 349] on div "Select Diagnosis" at bounding box center [872, 340] width 186 height 25
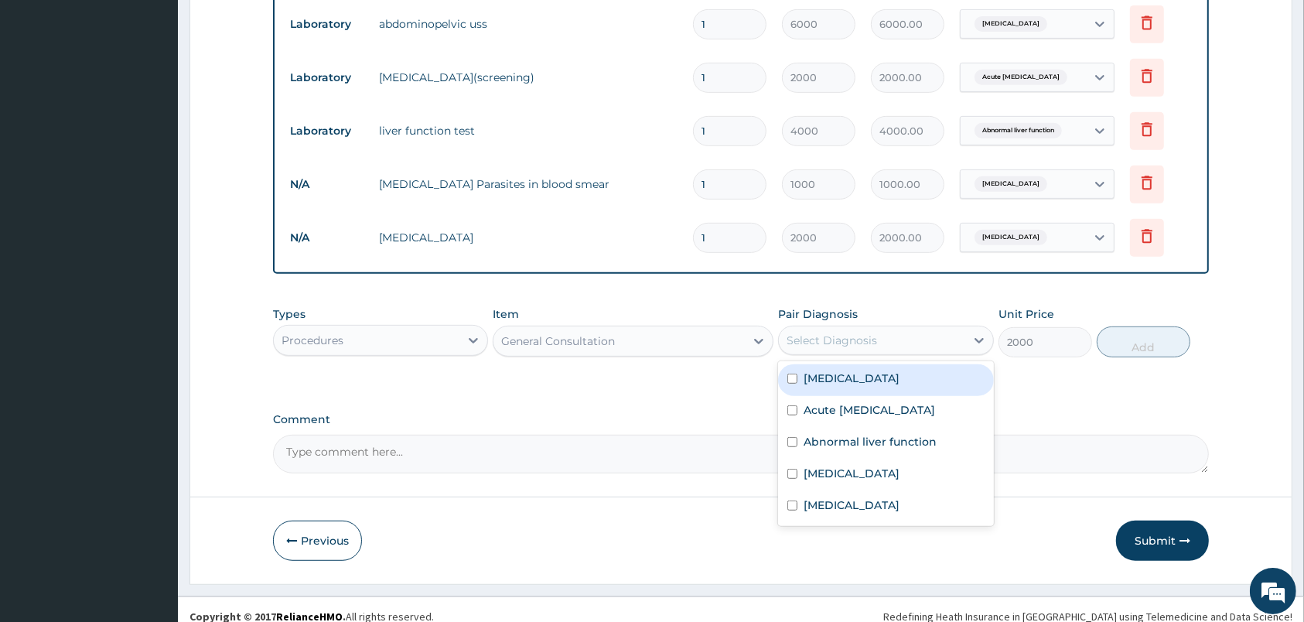
click at [862, 371] on label "[MEDICAL_DATA]" at bounding box center [852, 378] width 96 height 15
checkbox input "true"
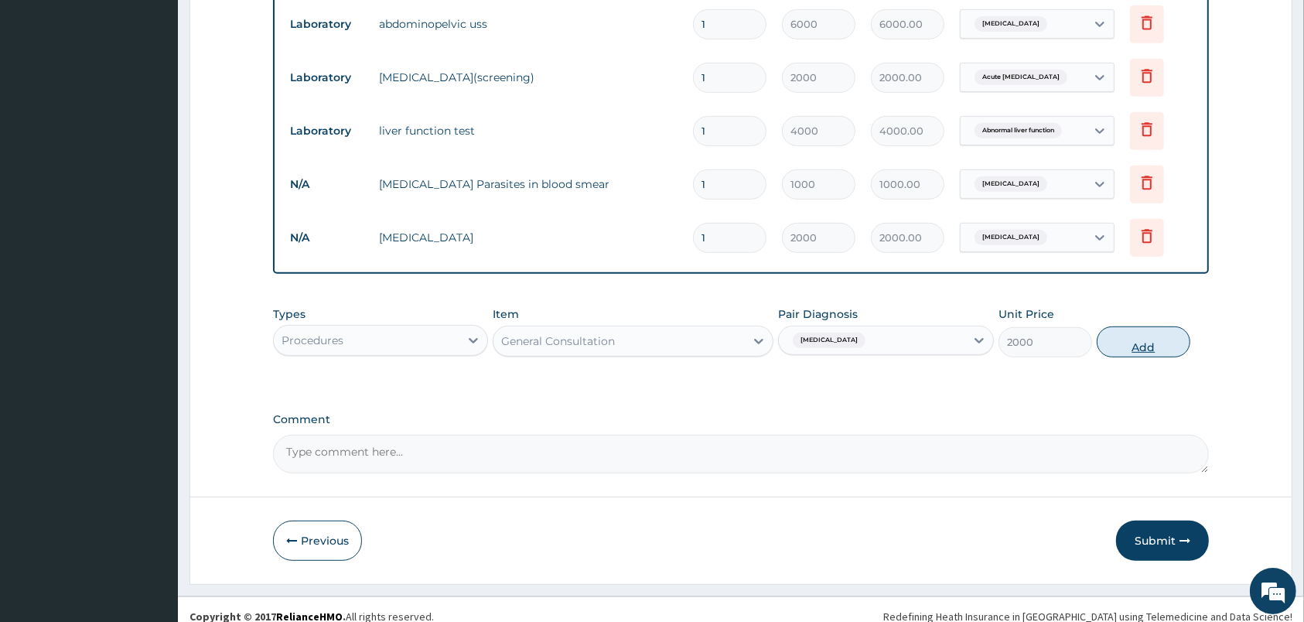
click at [1110, 335] on button "Add" at bounding box center [1144, 341] width 94 height 31
type input "0"
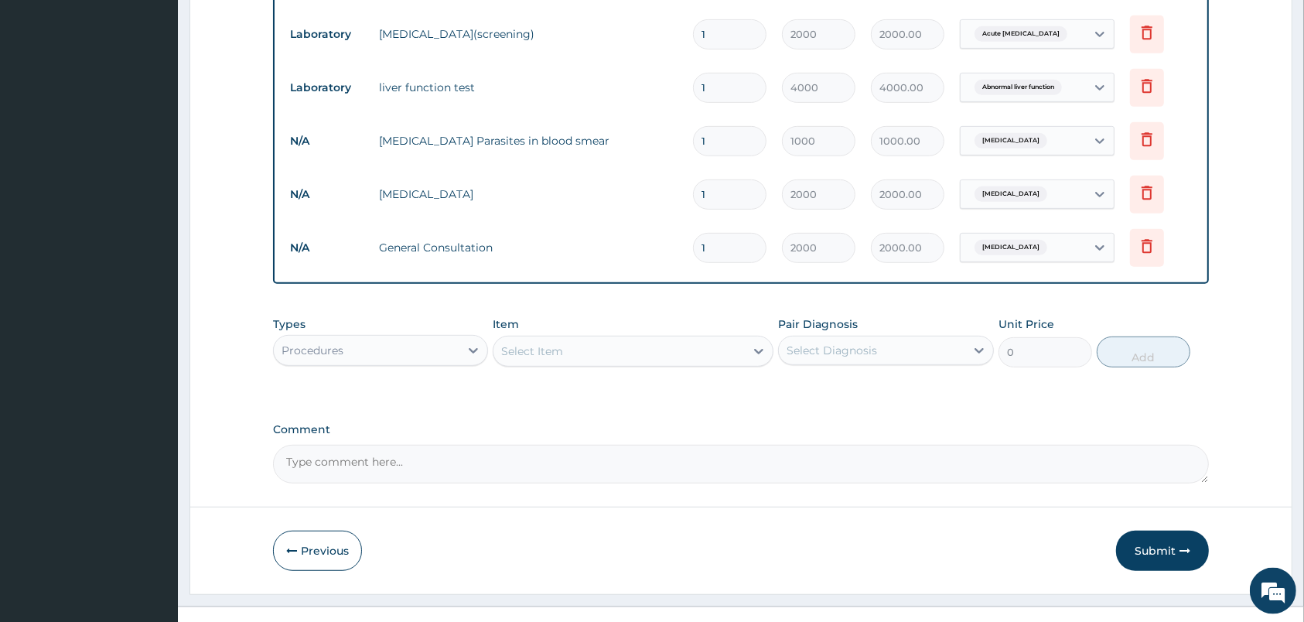
scroll to position [686, 0]
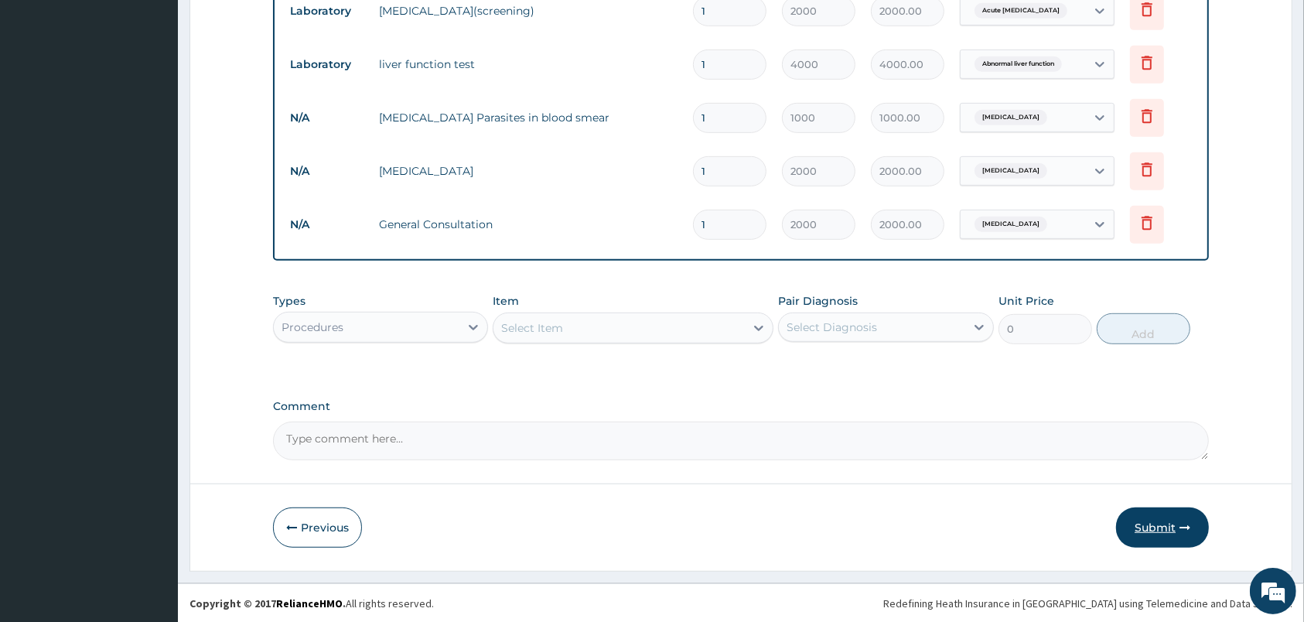
click at [1156, 514] on button "Submit" at bounding box center [1162, 527] width 93 height 40
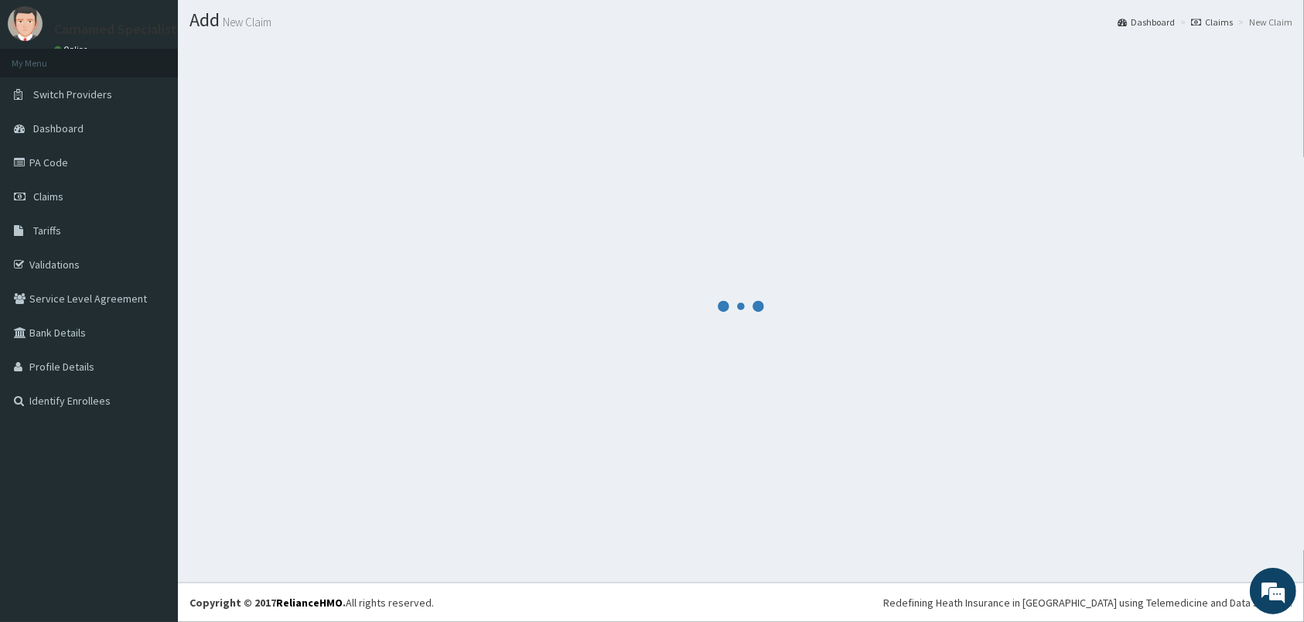
scroll to position [40, 0]
